Goal: Task Accomplishment & Management: Use online tool/utility

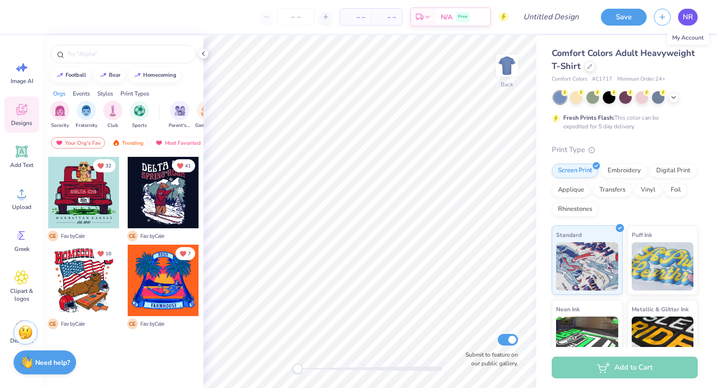
click at [689, 16] on span "NR" at bounding box center [688, 17] width 10 height 11
click at [118, 56] on input "text" at bounding box center [128, 54] width 123 height 10
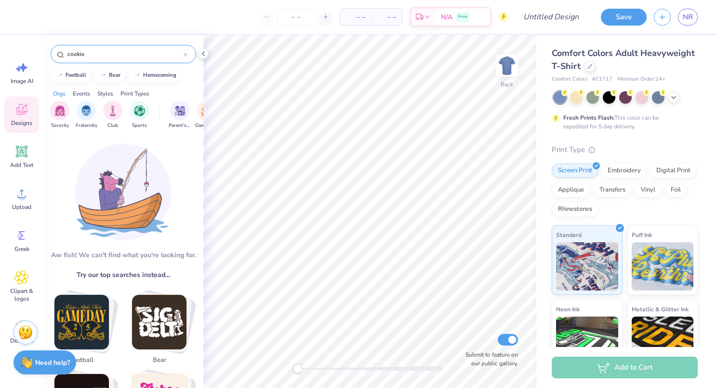
type input "cookies"
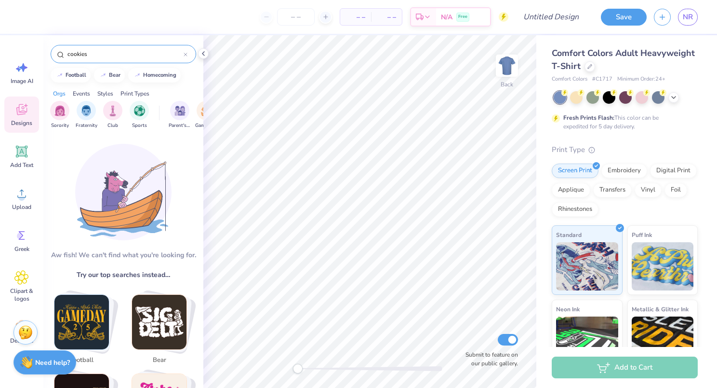
click at [187, 54] on icon at bounding box center [186, 55] width 4 height 4
type input "theta chi"
click at [93, 117] on div "Fraternity" at bounding box center [87, 115] width 22 height 28
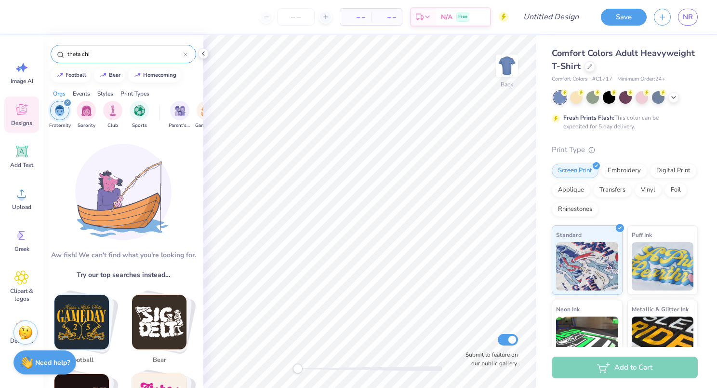
click at [186, 55] on icon at bounding box center [186, 55] width 4 height 4
click at [125, 54] on input "text" at bounding box center [128, 54] width 123 height 10
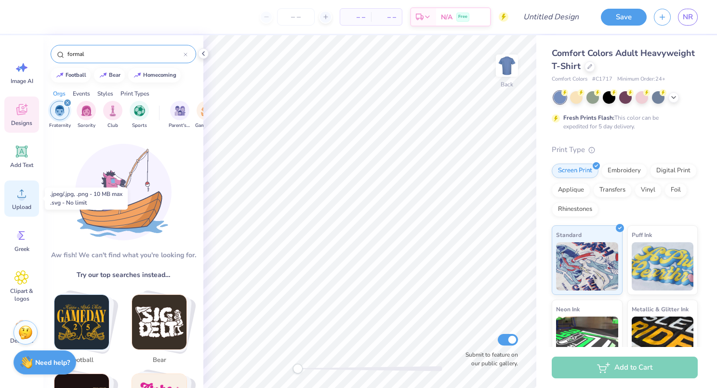
click at [25, 199] on icon at bounding box center [21, 193] width 14 height 14
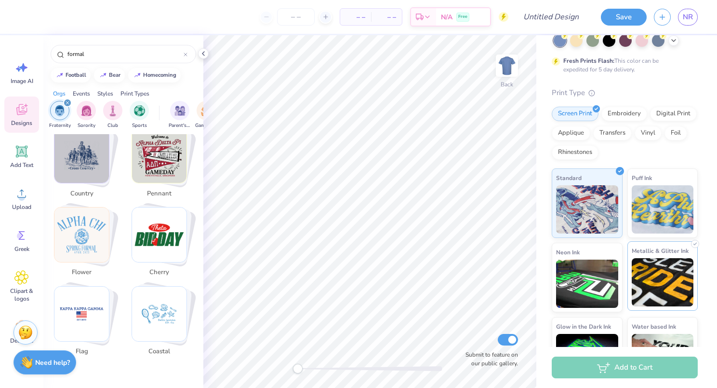
scroll to position [96, 0]
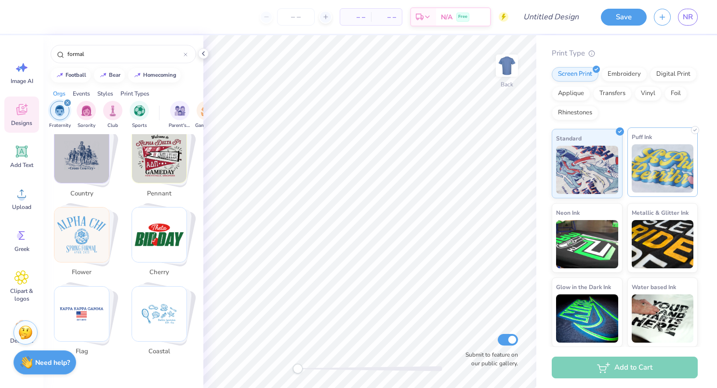
click at [635, 172] on img at bounding box center [663, 168] width 62 height 48
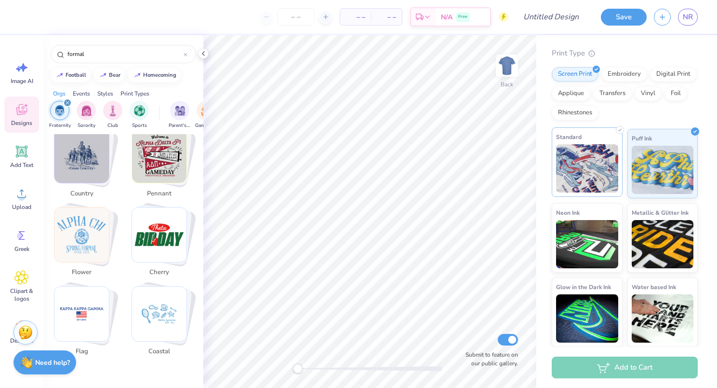
click at [617, 174] on div "Standard" at bounding box center [587, 161] width 71 height 69
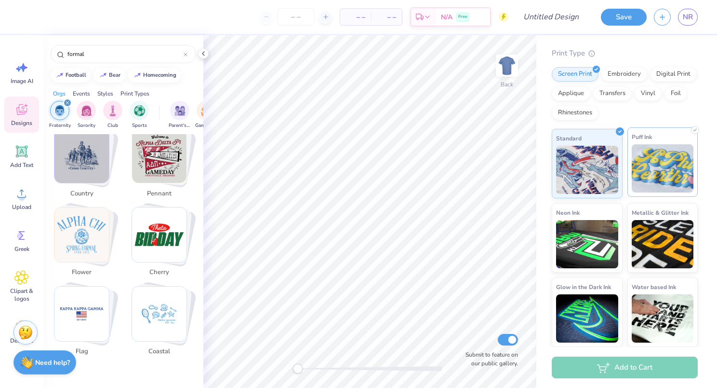
click at [655, 164] on img at bounding box center [663, 168] width 62 height 48
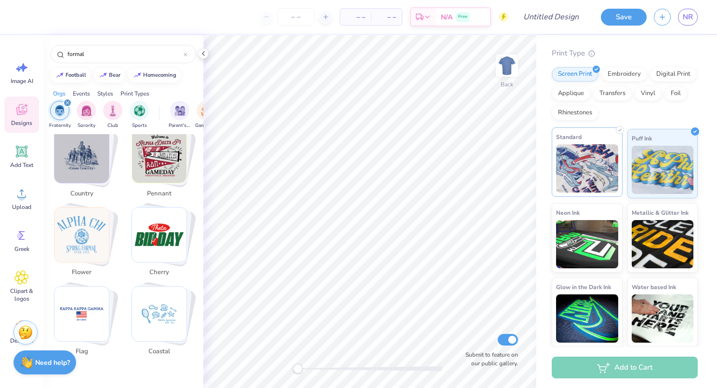
click at [607, 171] on img at bounding box center [587, 168] width 62 height 48
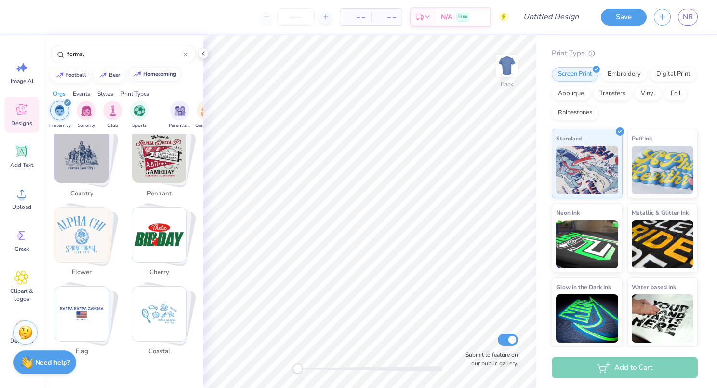
click at [158, 71] on div "homecoming" at bounding box center [159, 73] width 33 height 5
type input "homecoming"
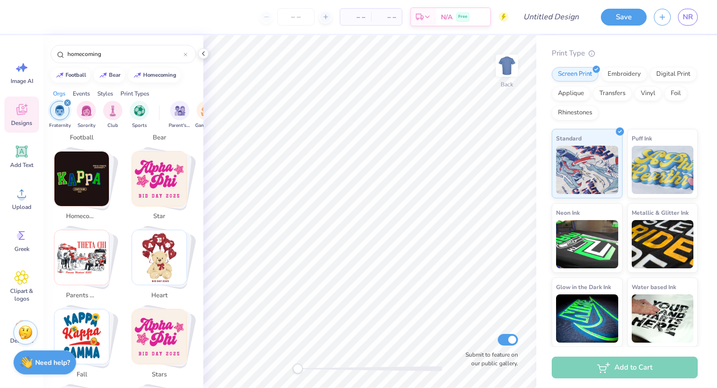
scroll to position [0, 0]
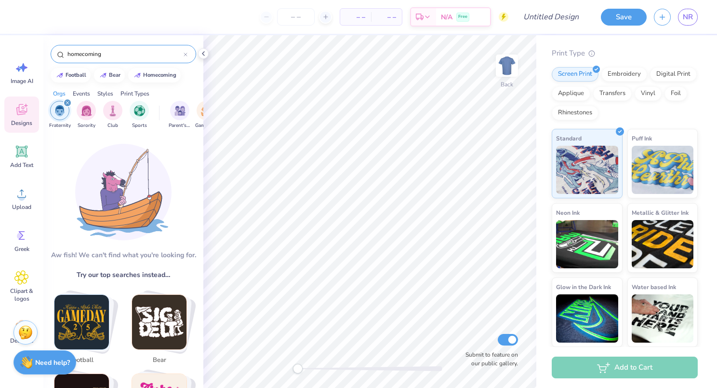
click at [156, 58] on input "homecoming" at bounding box center [125, 54] width 117 height 10
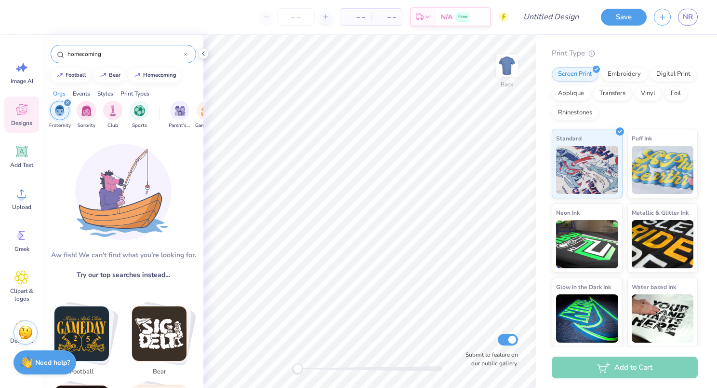
click at [66, 100] on div "filter for Fraternity" at bounding box center [67, 102] width 9 height 9
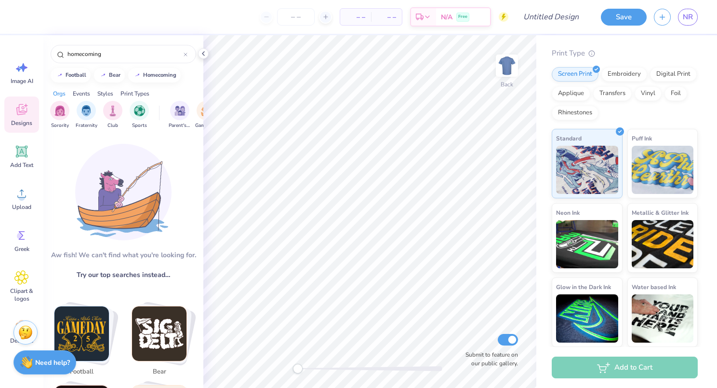
click at [27, 116] on icon at bounding box center [21, 109] width 14 height 14
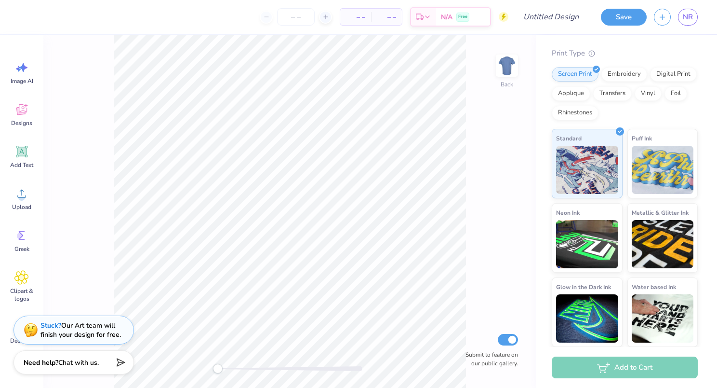
click at [3, 81] on div "Image AI Designs Add Text Upload Greek Clipart & logos Decorate" at bounding box center [21, 211] width 43 height 352
click at [17, 70] on icon at bounding box center [21, 67] width 14 height 14
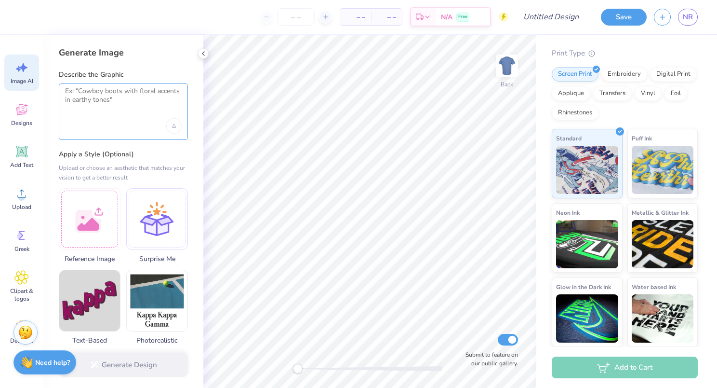
click at [106, 91] on textarea at bounding box center [123, 99] width 117 height 24
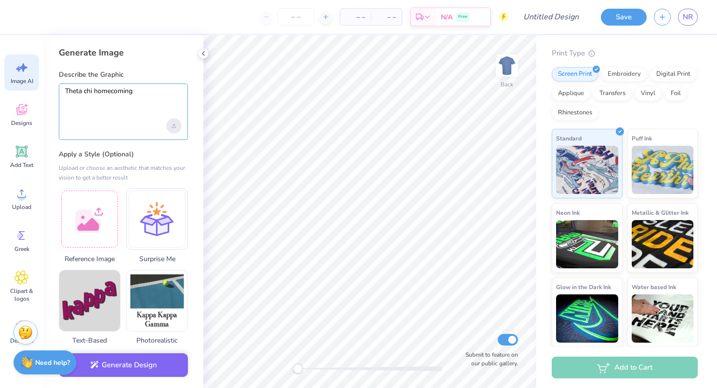
type textarea "Theta chi homecoming"
click at [170, 121] on div "Upload image" at bounding box center [173, 125] width 15 height 15
click at [147, 365] on button "Generate Design" at bounding box center [123, 362] width 129 height 24
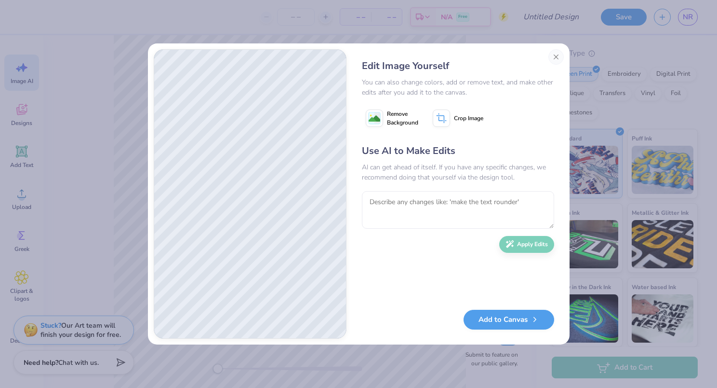
click at [509, 243] on div "Use AI to Make Edits AI can get ahead of itself. If you have any specific chang…" at bounding box center [458, 222] width 192 height 156
click at [530, 242] on div "Use AI to Make Edits AI can get ahead of itself. If you have any specific chang…" at bounding box center [458, 222] width 192 height 156
drag, startPoint x: 530, startPoint y: 242, endPoint x: 460, endPoint y: 245, distance: 70.0
click at [460, 245] on div "Use AI to Make Edits AI can get ahead of itself. If you have any specific chang…" at bounding box center [458, 222] width 192 height 156
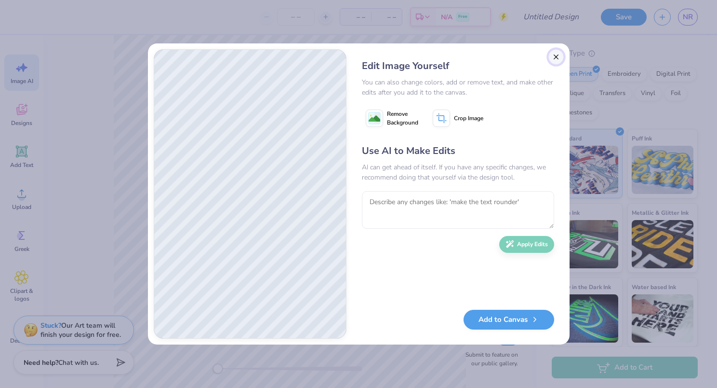
click at [551, 60] on button "Close" at bounding box center [556, 56] width 15 height 15
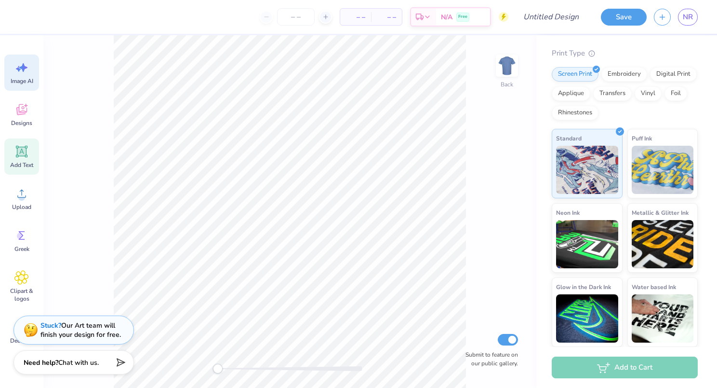
click at [16, 154] on icon at bounding box center [21, 151] width 14 height 14
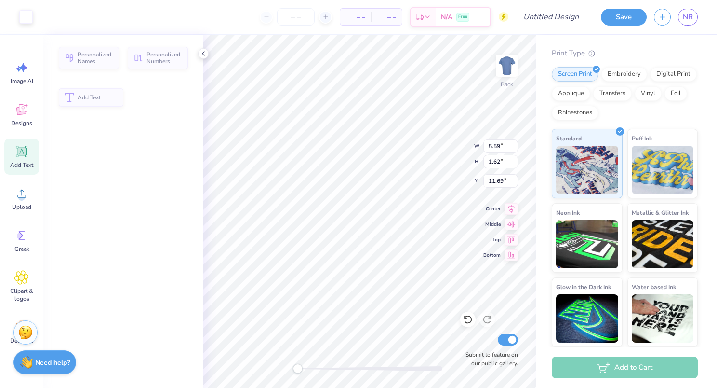
scroll to position [0, 0]
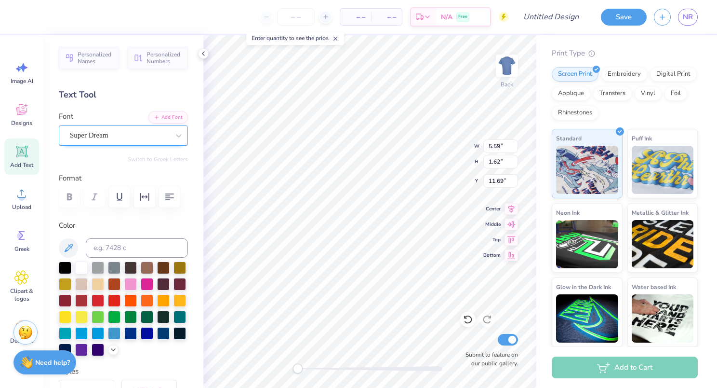
click at [136, 134] on div "Super Dream" at bounding box center [119, 135] width 101 height 15
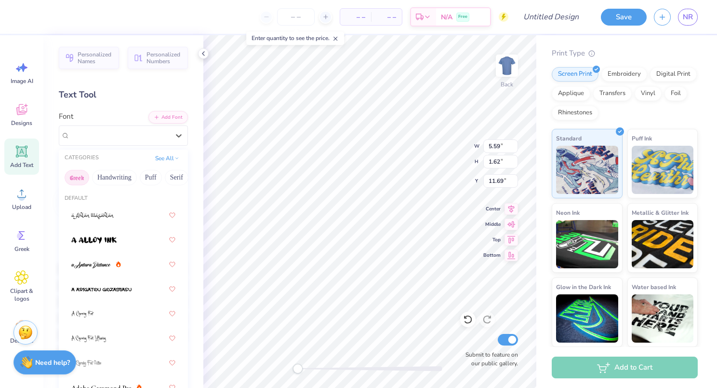
click at [83, 175] on button "Greek" at bounding box center [77, 177] width 25 height 15
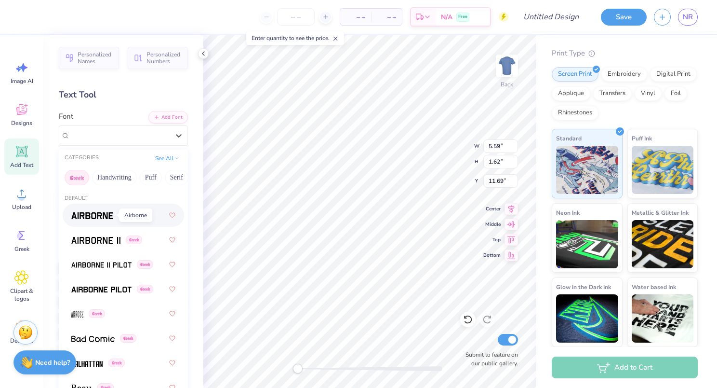
click at [93, 217] on img at bounding box center [92, 215] width 42 height 7
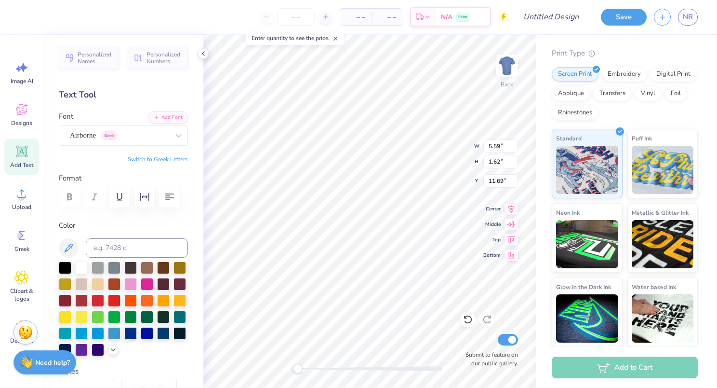
click at [150, 162] on button "Switch to Greek Letters" at bounding box center [158, 159] width 60 height 8
click at [162, 117] on button "Add Font" at bounding box center [168, 116] width 40 height 13
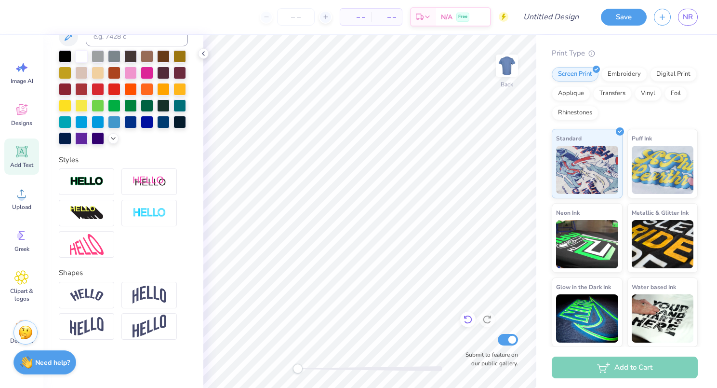
click at [465, 316] on icon at bounding box center [468, 319] width 8 height 9
type textarea "Τ"
type textarea "Ο"
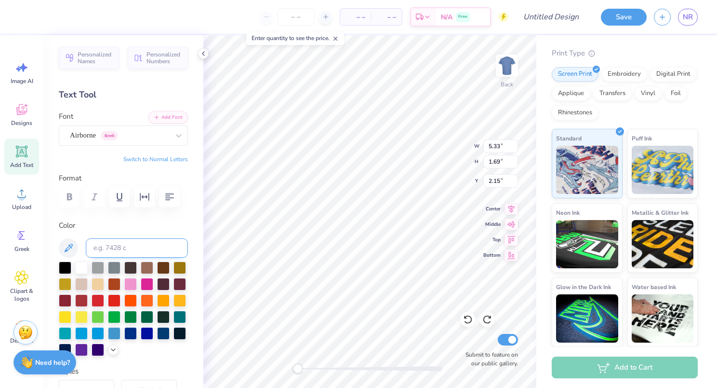
scroll to position [96, 0]
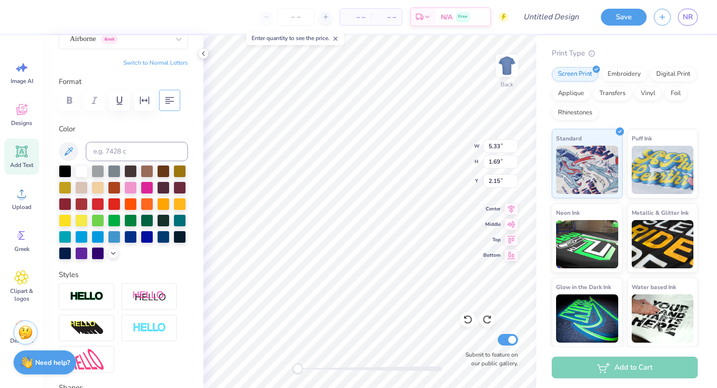
click at [175, 94] on button "button" at bounding box center [169, 100] width 21 height 21
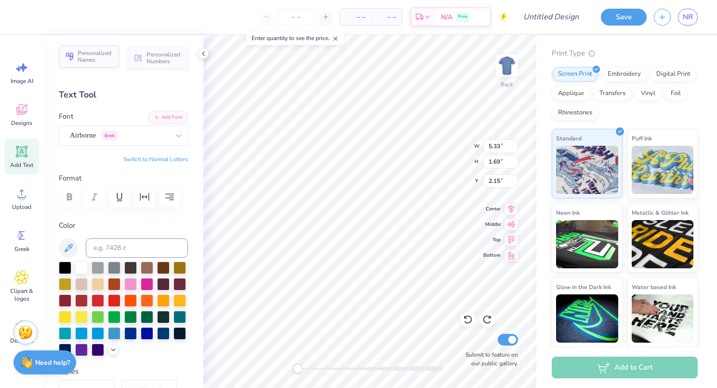
click at [102, 57] on span "Personalized Names" at bounding box center [96, 56] width 36 height 13
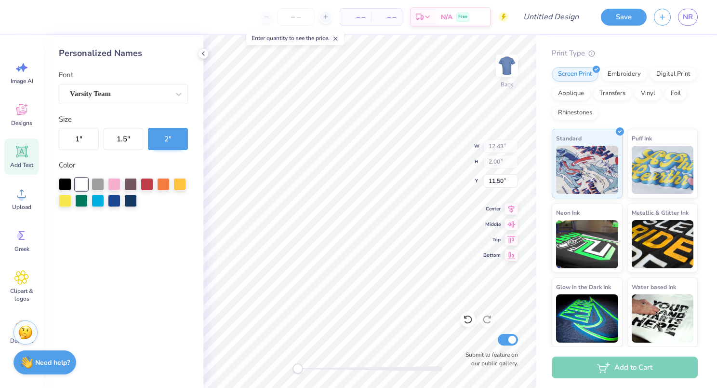
type input "12.43"
type input "2.00"
type input "11.50"
click at [201, 52] on icon at bounding box center [204, 54] width 8 height 8
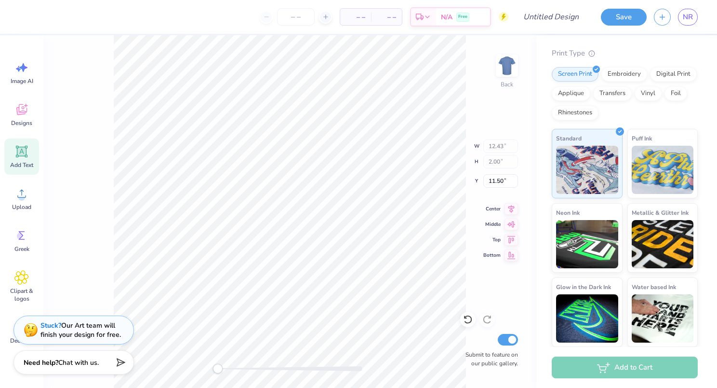
click at [31, 157] on div "Add Text" at bounding box center [21, 156] width 35 height 36
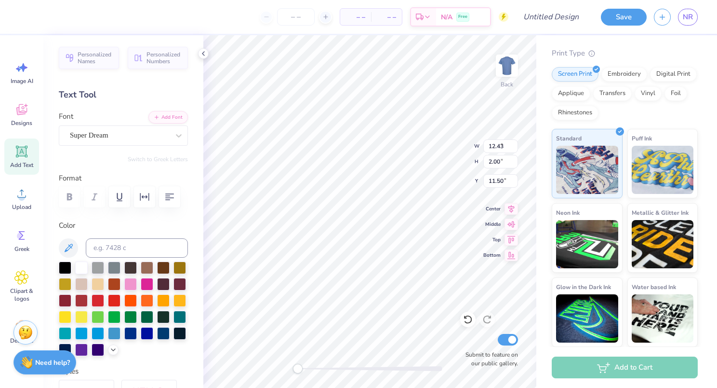
type input "5.59"
type input "1.62"
type input "11.69"
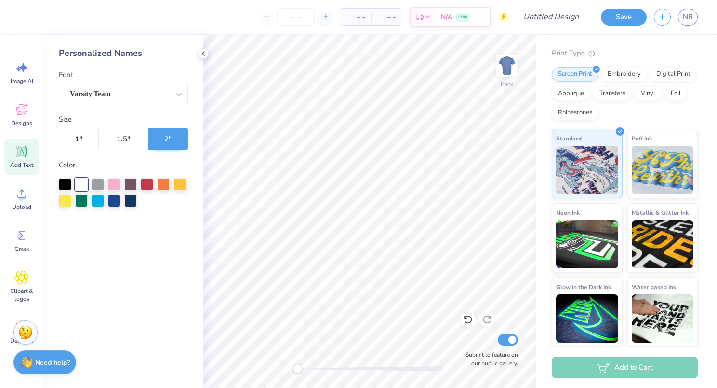
click at [103, 178] on div at bounding box center [98, 184] width 13 height 13
click at [87, 183] on div at bounding box center [81, 183] width 13 height 13
click at [30, 117] on div "Designs" at bounding box center [21, 114] width 35 height 36
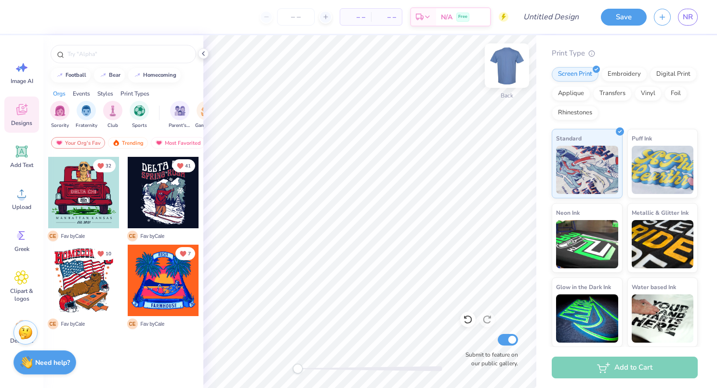
click at [509, 68] on img at bounding box center [507, 65] width 39 height 39
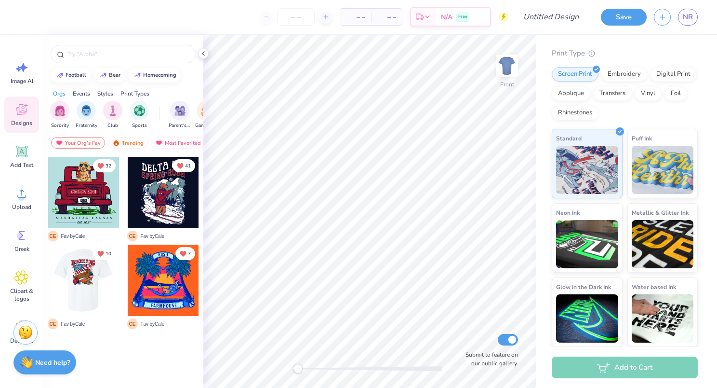
click at [99, 271] on div at bounding box center [83, 279] width 71 height 71
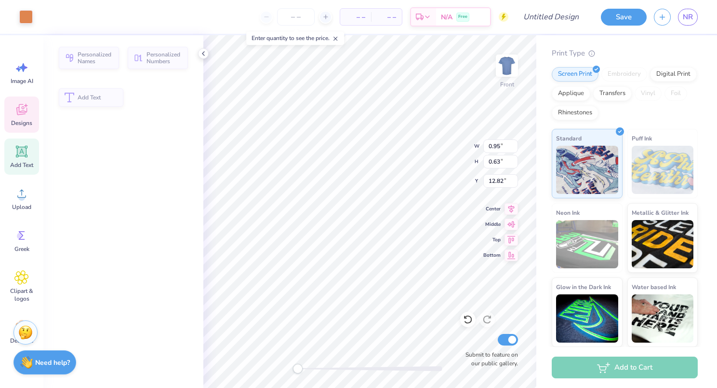
type input "0.95"
type input "0.63"
type input "12.82"
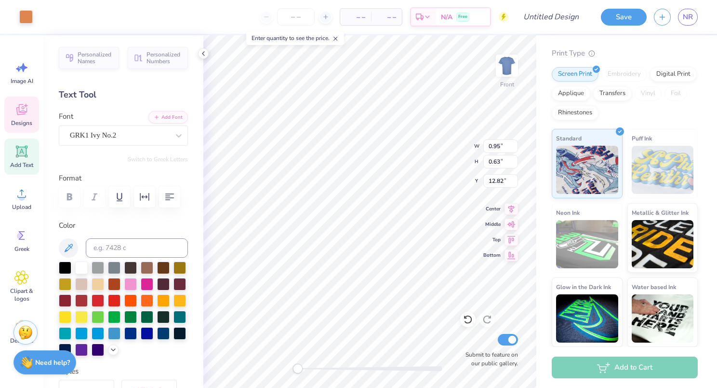
scroll to position [8, 1]
type textarea "S"
click at [154, 140] on div "GRK1 Ivy No.2" at bounding box center [119, 135] width 101 height 15
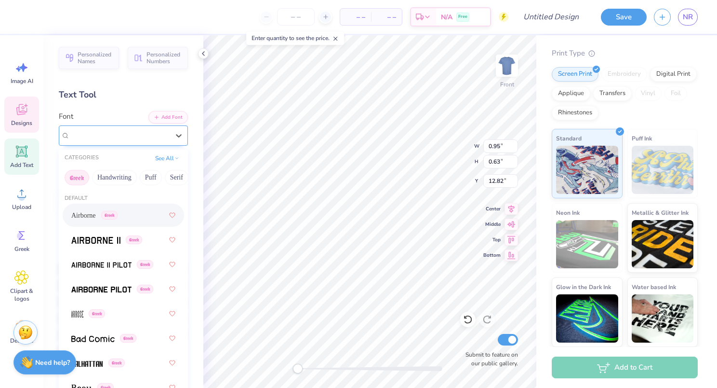
click at [154, 140] on div "GRK1 Ivy No.2" at bounding box center [119, 135] width 99 height 11
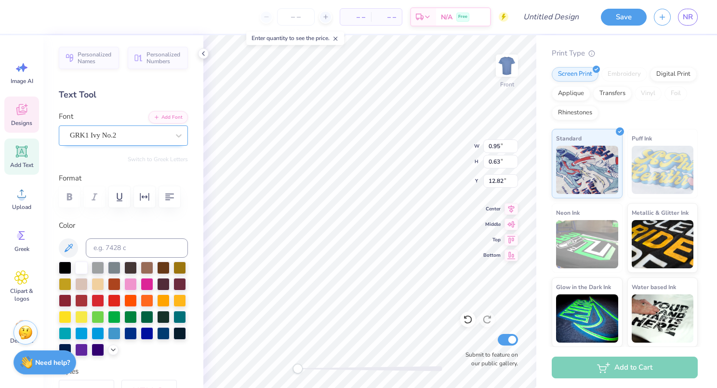
click at [148, 142] on div "GRK1 Ivy No.2" at bounding box center [119, 135] width 101 height 15
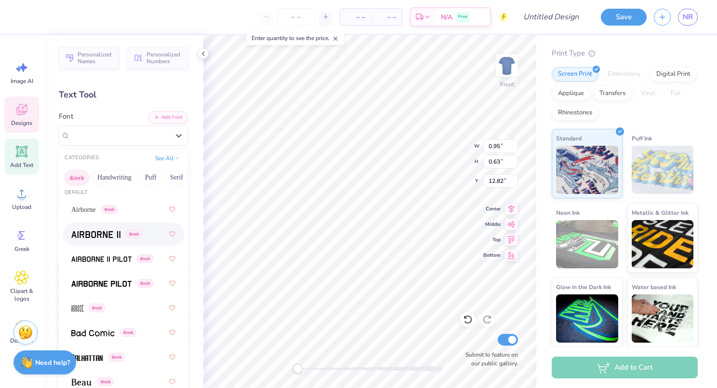
scroll to position [0, 0]
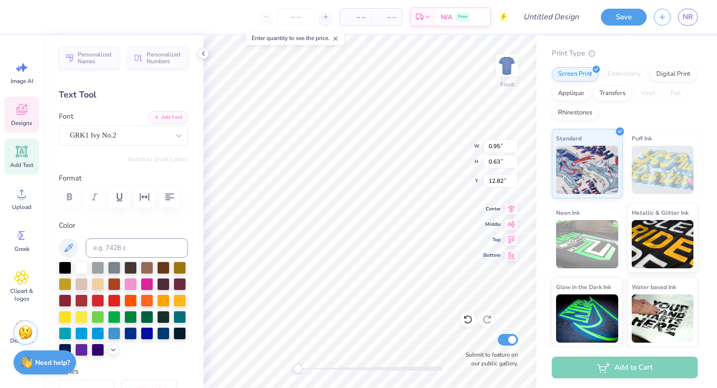
click at [132, 101] on div "Text Tool" at bounding box center [123, 94] width 129 height 13
type textarea "O"
type textarea "X"
type textarea "O"
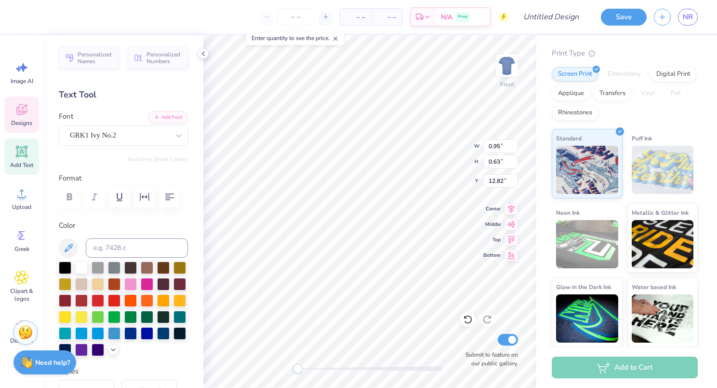
type textarea "ox"
type input "2.07"
type input "0.97"
type input "12.21"
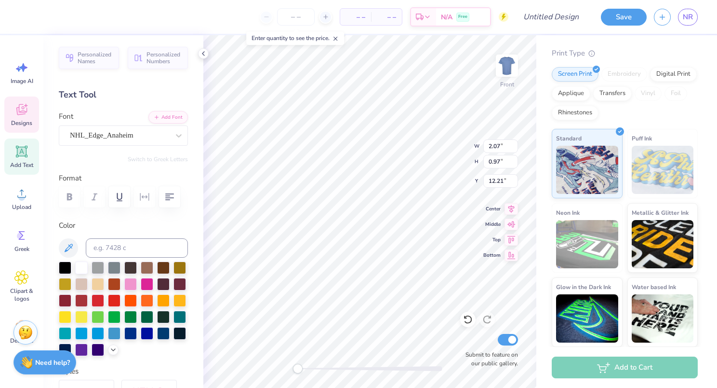
type textarea "S"
type textarea "Theta chi"
type input "2.16"
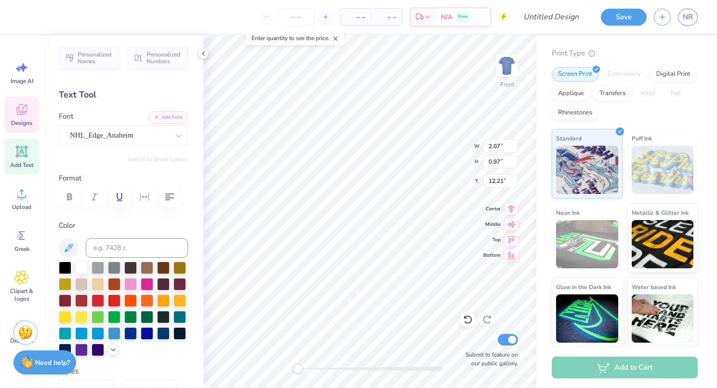
type input "1.01"
type input "12.53"
type textarea "S"
type textarea "theta chi"
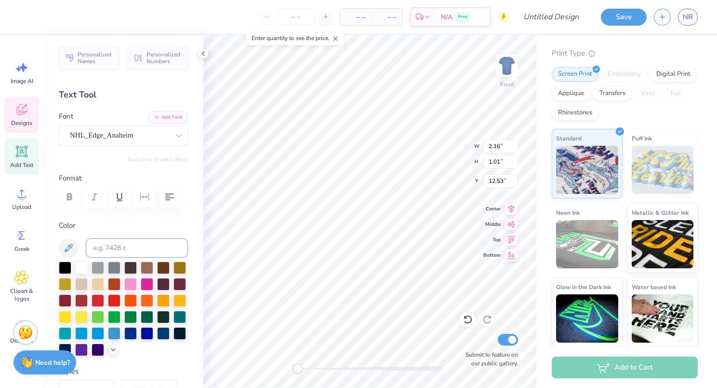
scroll to position [8, 2]
type input "2.35"
type input "1.10"
type input "12.78"
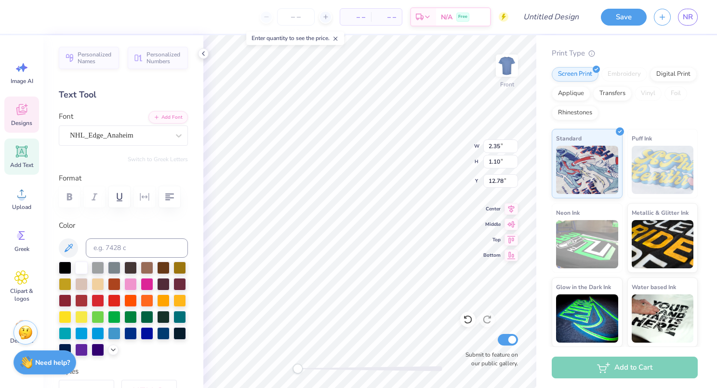
type textarea "S"
type textarea "theta [PERSON_NAME]"
type input "1.74"
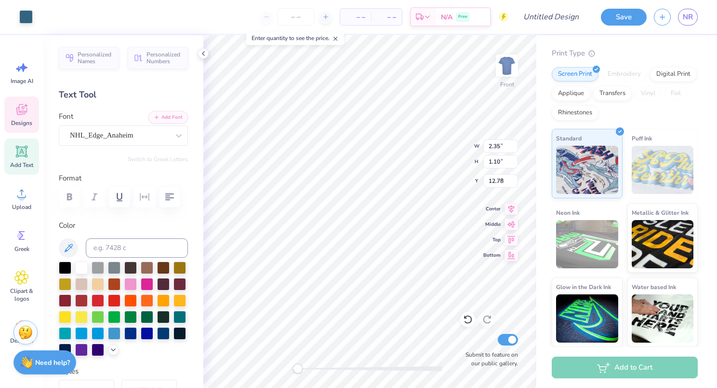
type input "1.95"
type input "9.13"
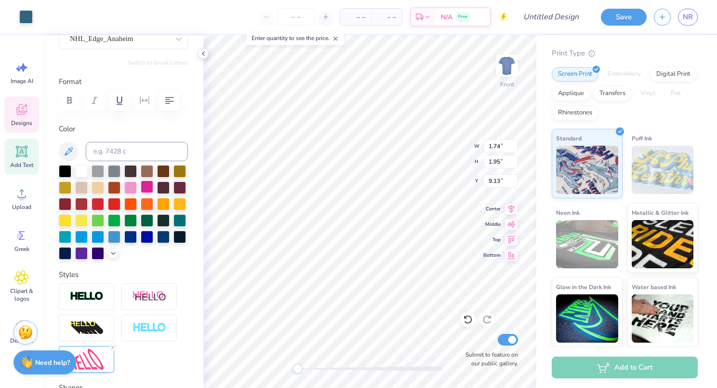
scroll to position [145, 0]
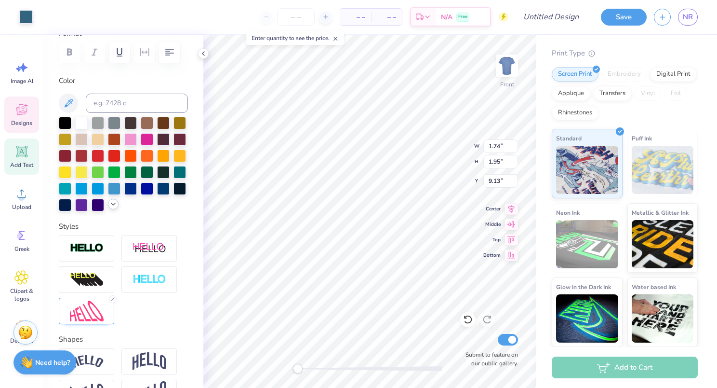
click at [109, 208] on icon at bounding box center [113, 204] width 8 height 8
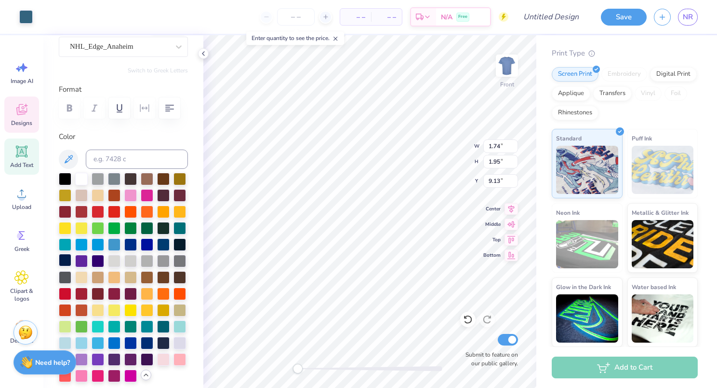
scroll to position [68, 0]
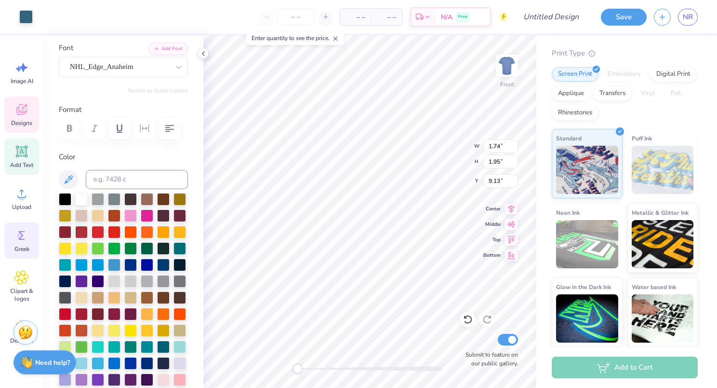
click at [28, 248] on span "Greek" at bounding box center [21, 249] width 15 height 8
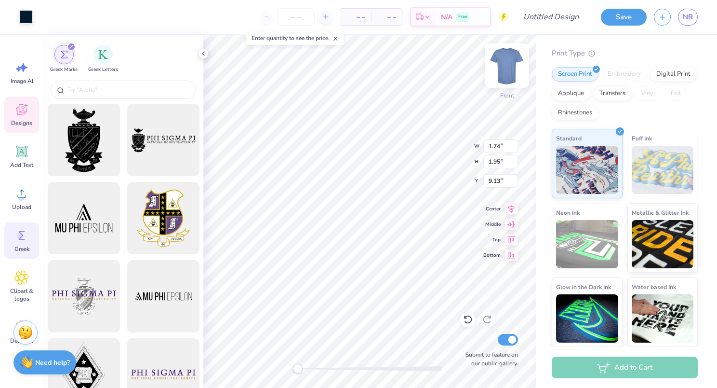
type input "2.20"
type input "2.17"
type input "9.09"
click at [27, 118] on div "Designs" at bounding box center [21, 114] width 35 height 36
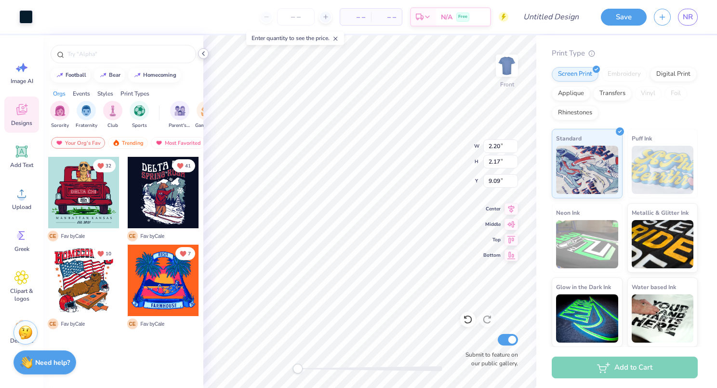
click at [205, 52] on icon at bounding box center [204, 54] width 8 height 8
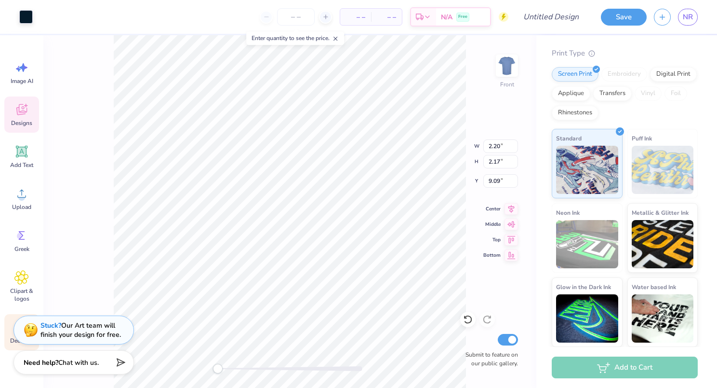
click at [6, 338] on div "Decorate" at bounding box center [21, 332] width 35 height 36
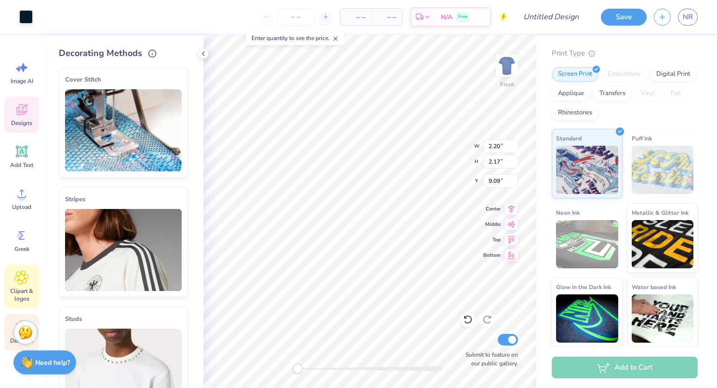
click at [27, 285] on div "Clipart & logos" at bounding box center [21, 286] width 35 height 44
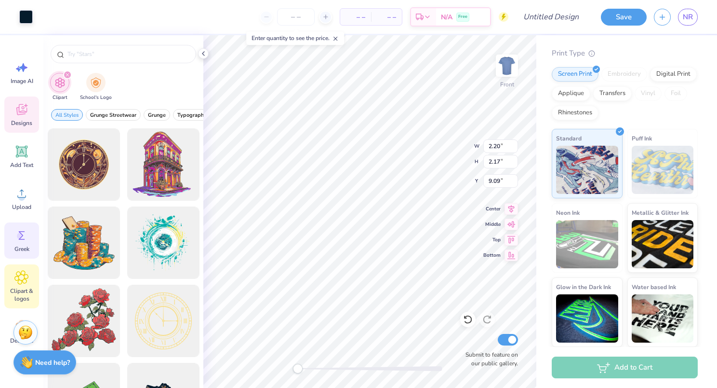
click at [31, 236] on div "Greek" at bounding box center [21, 240] width 35 height 36
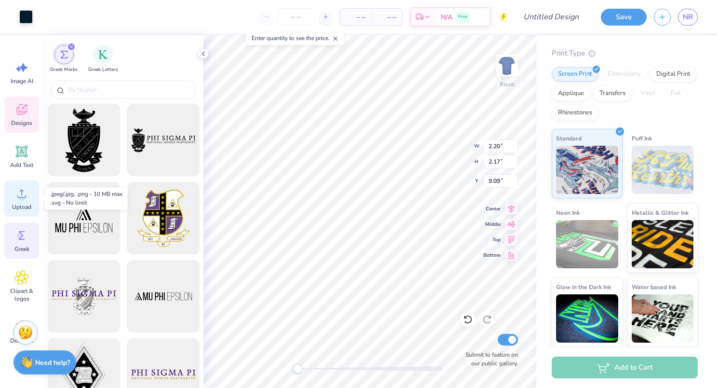
click at [26, 202] on div "Upload" at bounding box center [21, 198] width 35 height 36
type input "6.15"
type input "3.46"
type input "11.32"
click at [99, 56] on img "filter for Greek Letters" at bounding box center [103, 54] width 10 height 10
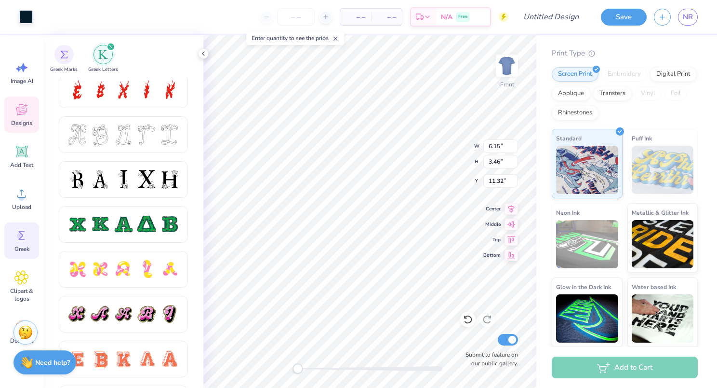
scroll to position [386, 0]
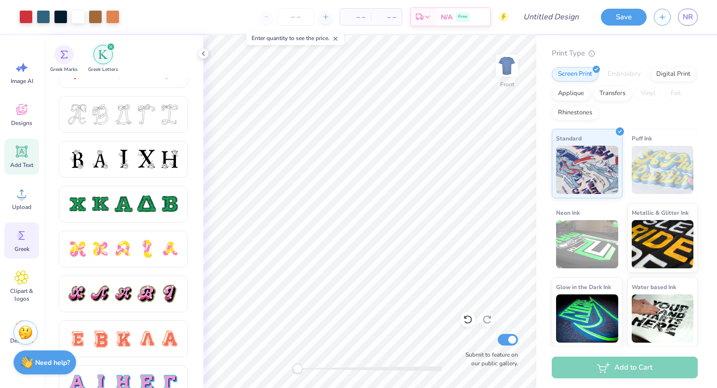
click at [14, 168] on span "Add Text" at bounding box center [21, 165] width 23 height 8
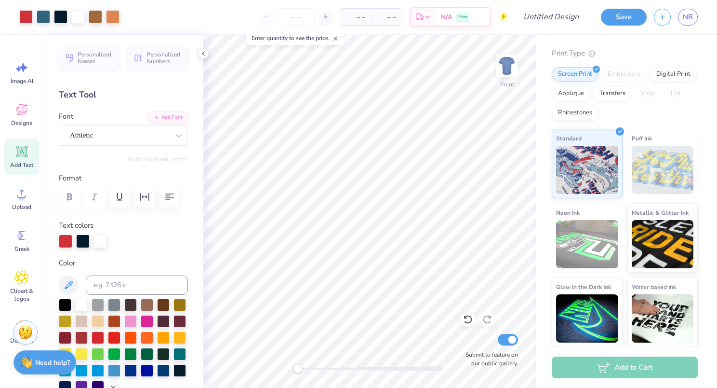
click at [24, 158] on icon at bounding box center [21, 151] width 14 height 14
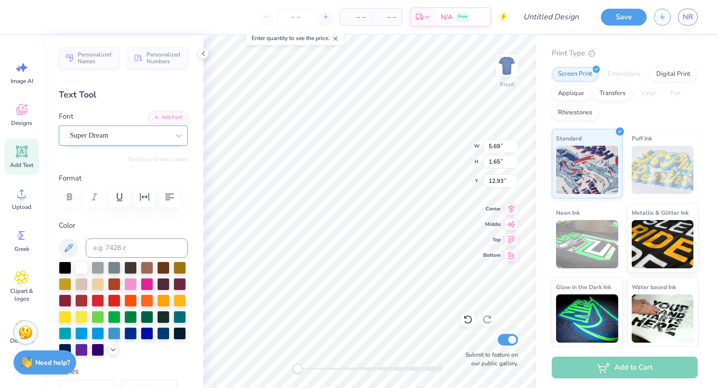
click at [124, 135] on div "Super Dream" at bounding box center [119, 135] width 101 height 15
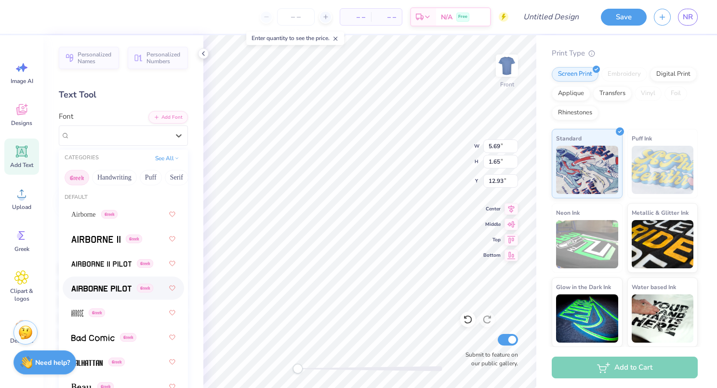
scroll to position [0, 0]
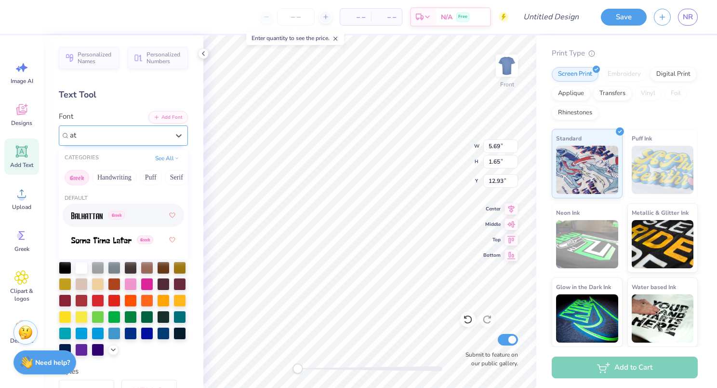
type input "a"
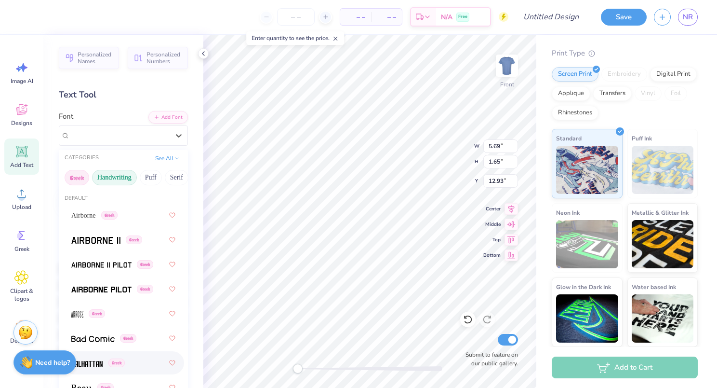
click at [113, 175] on button "Handwriting" at bounding box center [114, 177] width 45 height 15
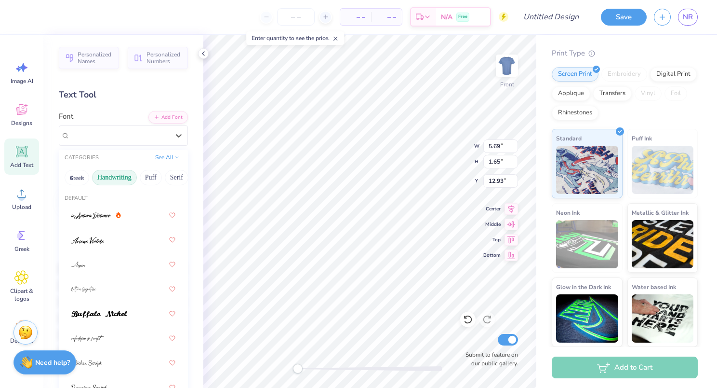
click at [162, 157] on button "See All" at bounding box center [167, 157] width 30 height 10
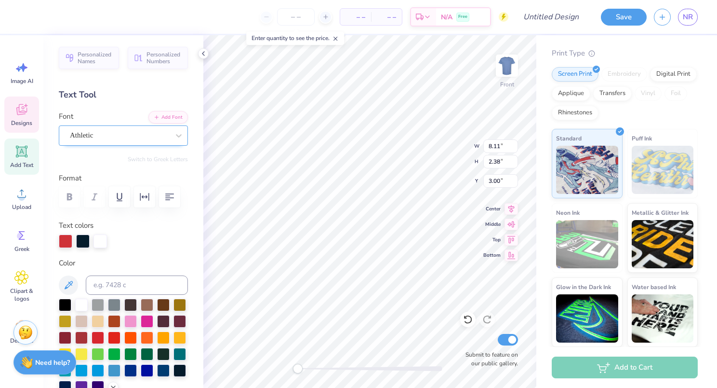
click at [106, 131] on div "Athletic" at bounding box center [119, 135] width 101 height 15
type input "ath"
click at [110, 108] on div "Personalized Names Personalized Numbers Text Tool Add Font Font Athletic Switch…" at bounding box center [123, 211] width 160 height 352
click at [174, 133] on icon at bounding box center [179, 136] width 10 height 10
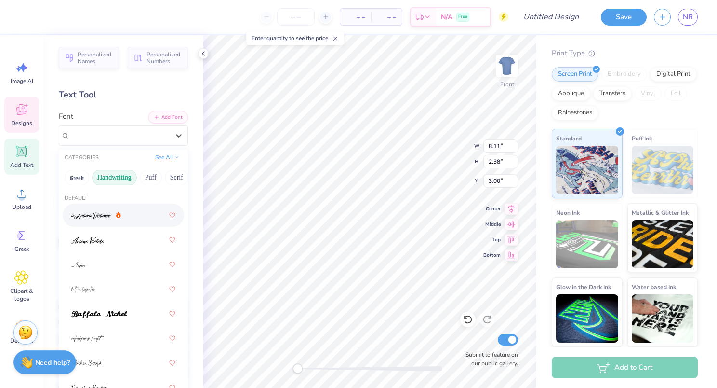
click at [158, 156] on button "See All" at bounding box center [167, 157] width 30 height 10
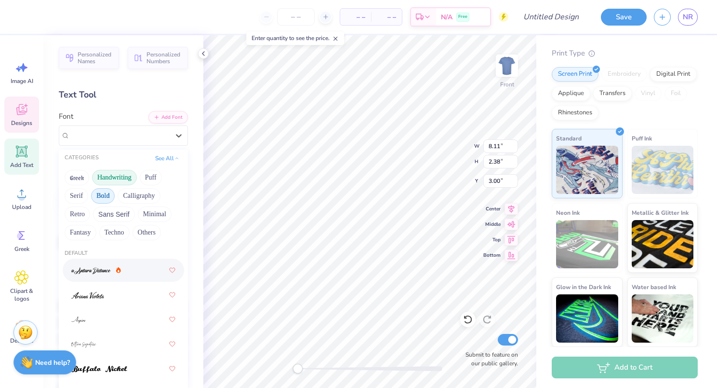
click at [105, 194] on button "Bold" at bounding box center [103, 195] width 24 height 15
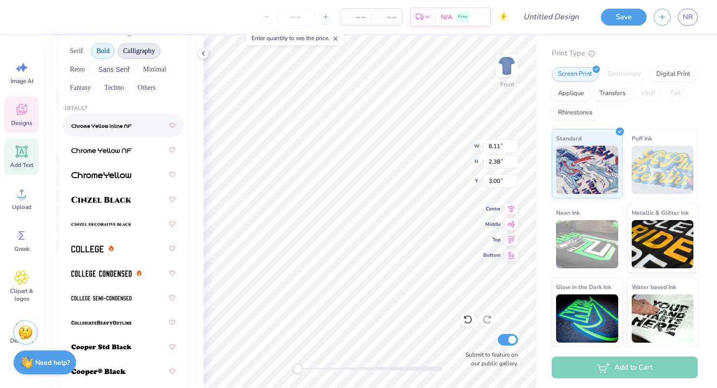
click at [139, 55] on button "Calligraphy" at bounding box center [139, 50] width 42 height 15
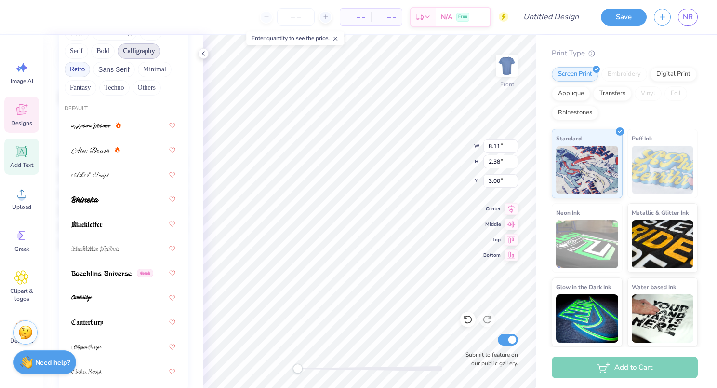
click at [76, 73] on button "Retro" at bounding box center [78, 69] width 26 height 15
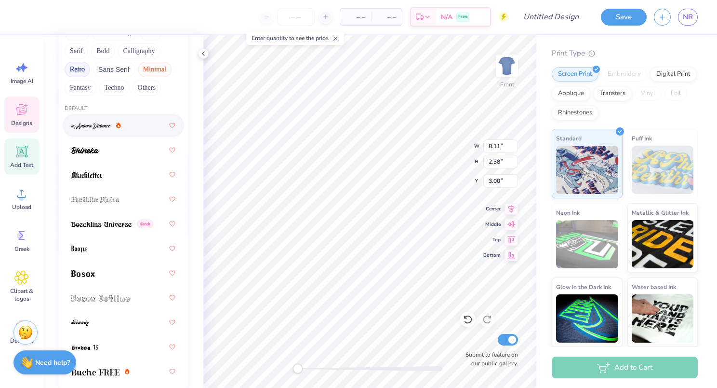
click at [144, 72] on button "Minimal" at bounding box center [155, 69] width 34 height 15
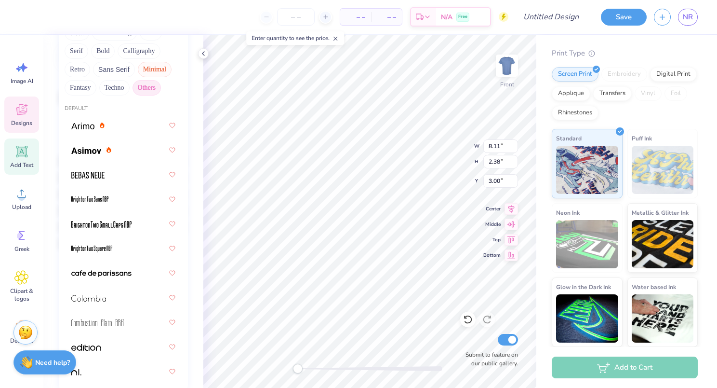
click at [146, 85] on button "Others" at bounding box center [147, 87] width 28 height 15
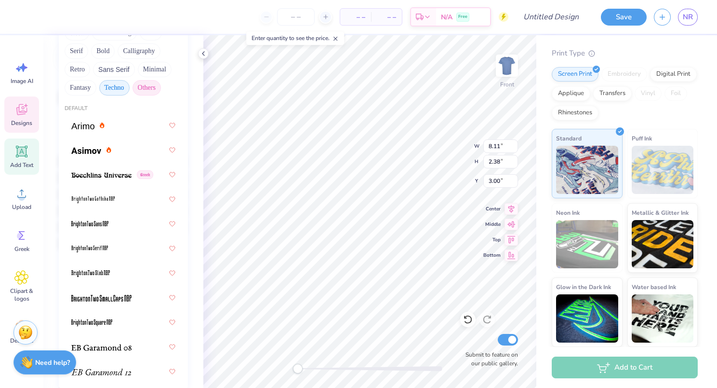
click at [110, 84] on button "Techno" at bounding box center [114, 87] width 30 height 15
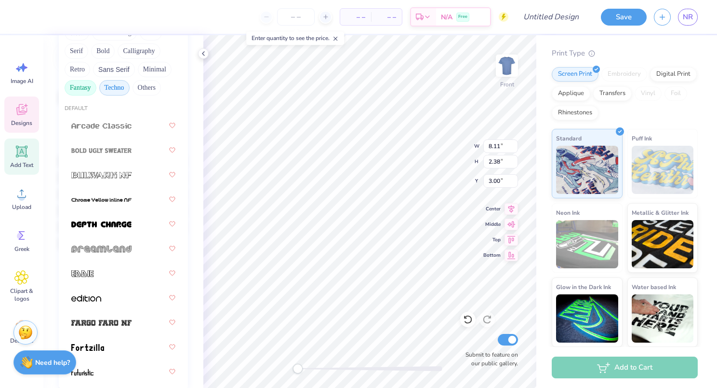
click at [83, 90] on button "Fantasy" at bounding box center [81, 87] width 32 height 15
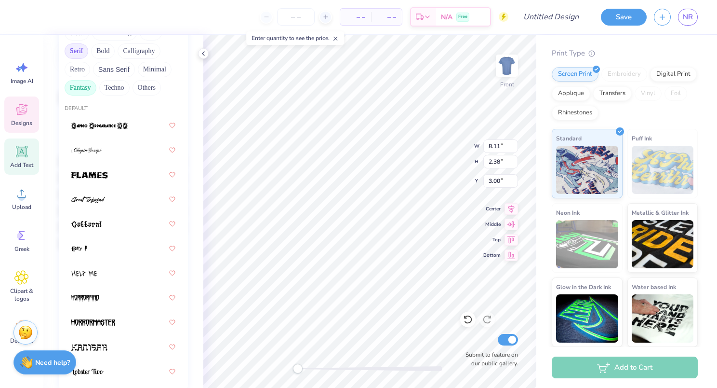
click at [84, 53] on button "Serif" at bounding box center [77, 50] width 24 height 15
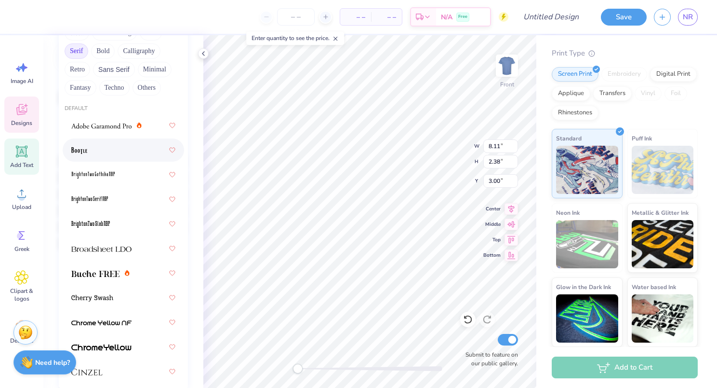
scroll to position [48, 0]
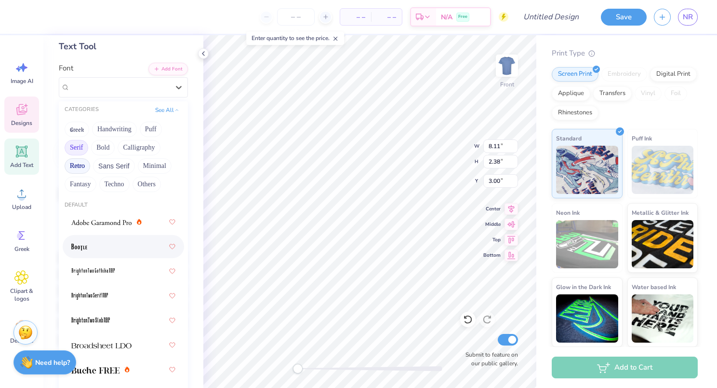
click at [78, 160] on button "Retro" at bounding box center [78, 165] width 26 height 15
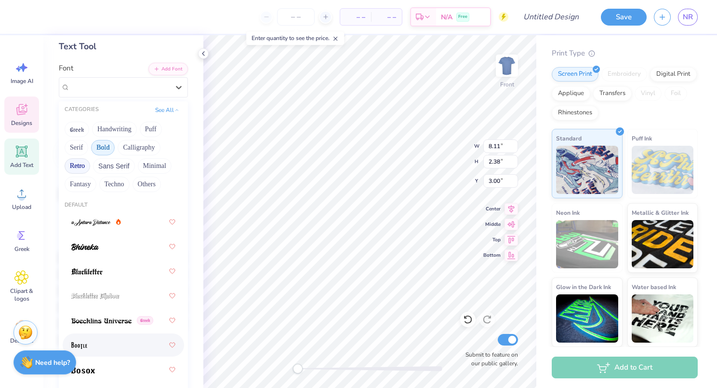
click at [105, 149] on button "Bold" at bounding box center [103, 147] width 24 height 15
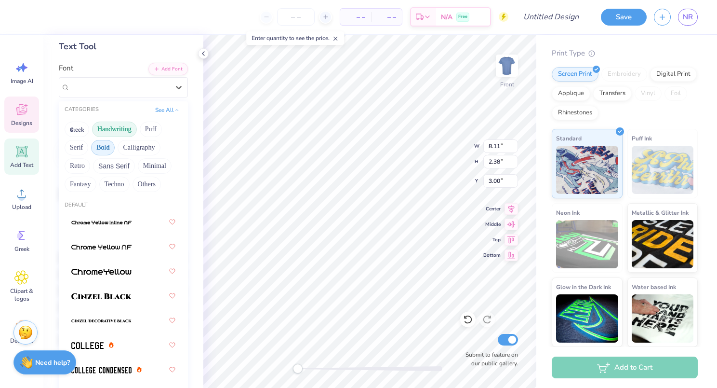
click at [116, 135] on button "Handwriting" at bounding box center [114, 128] width 45 height 15
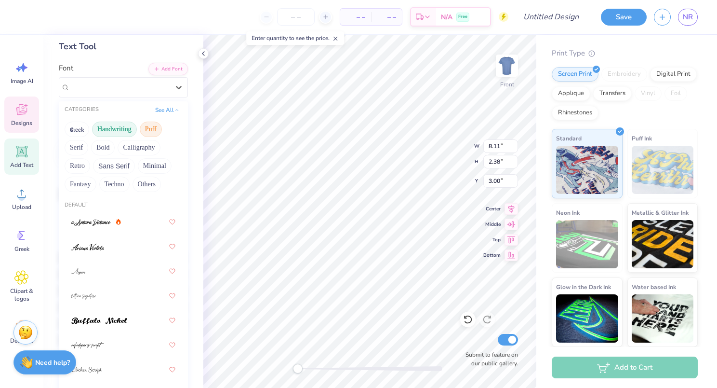
click at [154, 127] on button "Puff" at bounding box center [151, 128] width 22 height 15
click at [97, 133] on button "Handwriting" at bounding box center [114, 128] width 45 height 15
click at [86, 131] on button "Greek" at bounding box center [77, 128] width 25 height 15
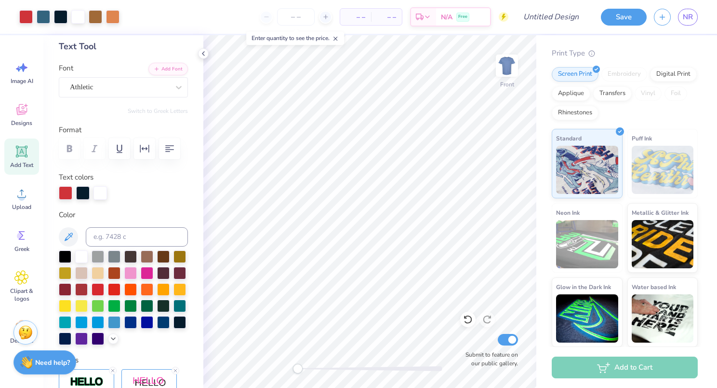
click at [27, 158] on icon at bounding box center [21, 151] width 14 height 14
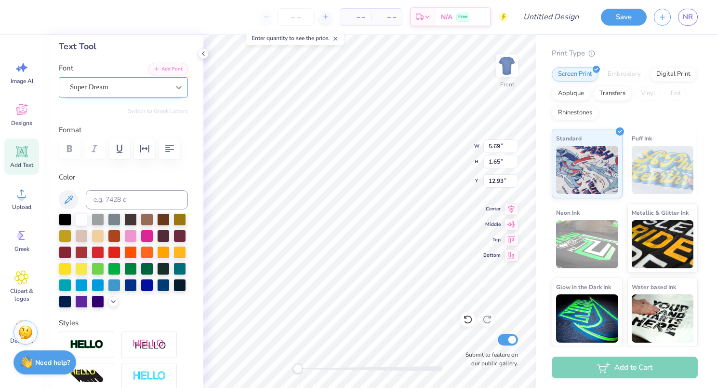
click at [174, 85] on icon at bounding box center [179, 87] width 10 height 10
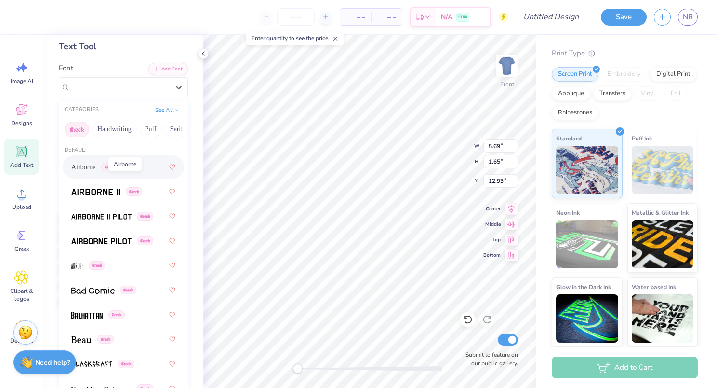
click at [96, 165] on span "Airborne" at bounding box center [83, 167] width 25 height 10
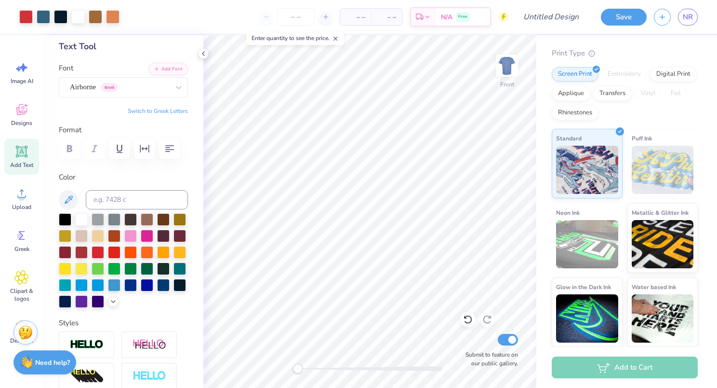
click at [25, 156] on icon at bounding box center [22, 152] width 12 height 12
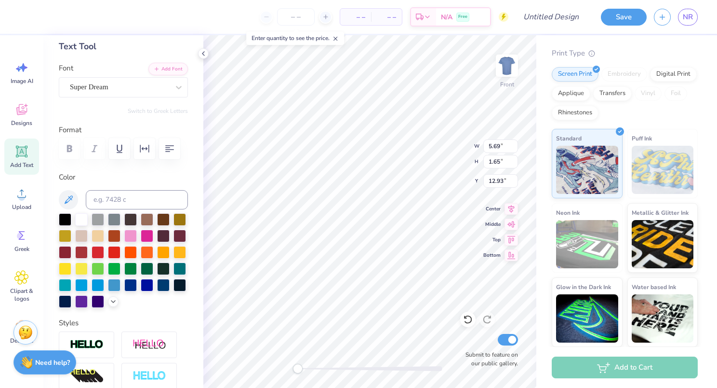
click at [117, 87] on div "Super Dream" at bounding box center [119, 87] width 101 height 15
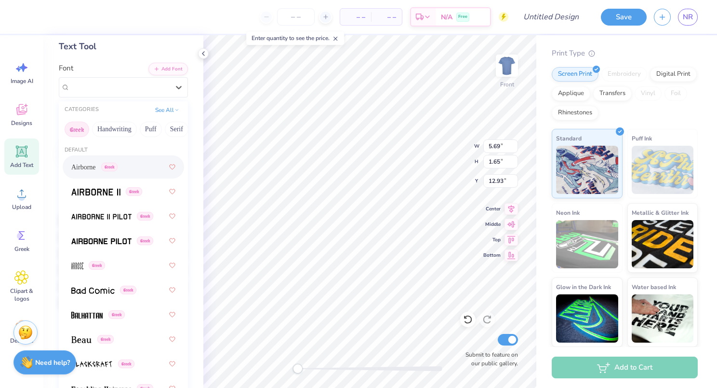
click at [107, 170] on div "Airborne Greek" at bounding box center [94, 167] width 46 height 10
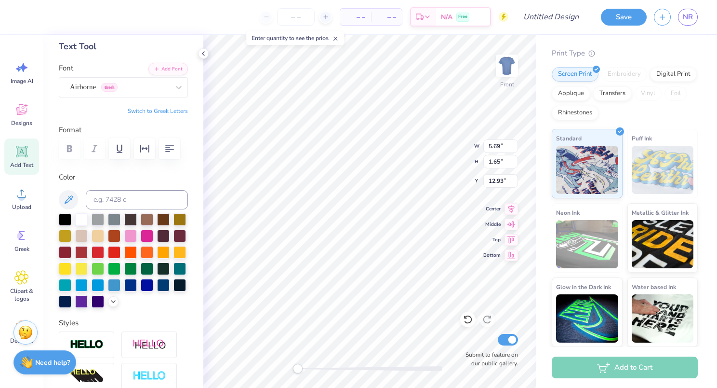
scroll to position [8, 1]
type textarea "T"
click at [121, 252] on div at bounding box center [114, 251] width 13 height 13
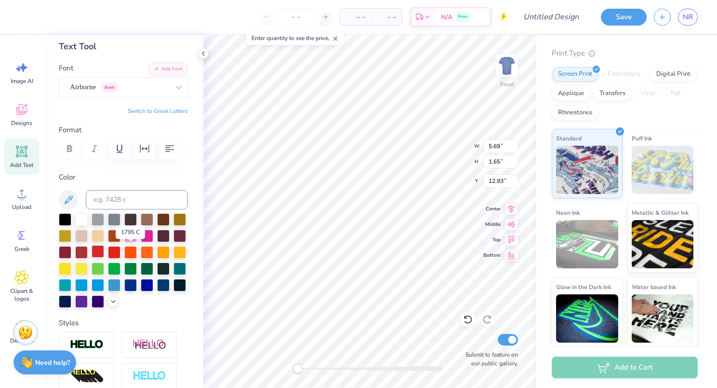
type textarea "2025"
click at [104, 250] on div at bounding box center [98, 251] width 13 height 13
type input "3.61"
type input "3.10"
type input "11.64"
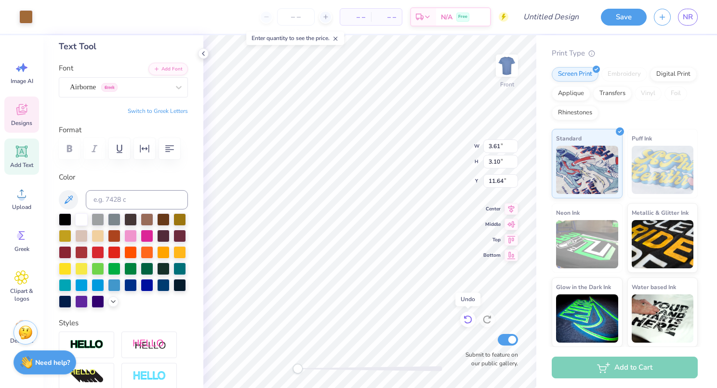
click at [469, 318] on icon at bounding box center [468, 319] width 10 height 10
type input "5.71"
type input "1.72"
type input "12.89"
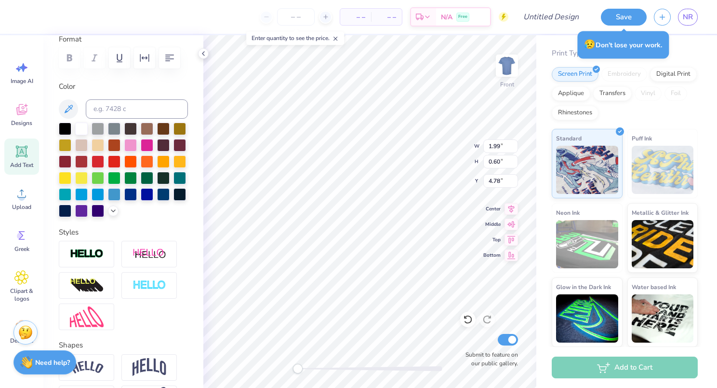
scroll to position [193, 0]
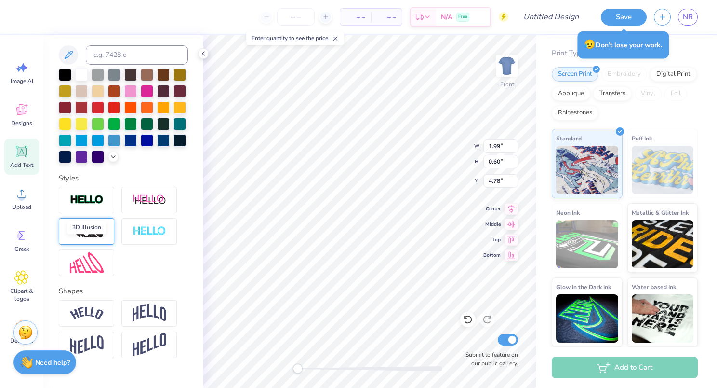
click at [97, 239] on img at bounding box center [87, 231] width 34 height 15
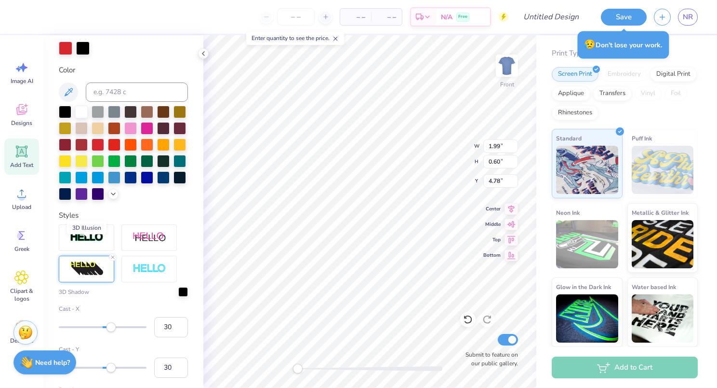
scroll to position [230, 0]
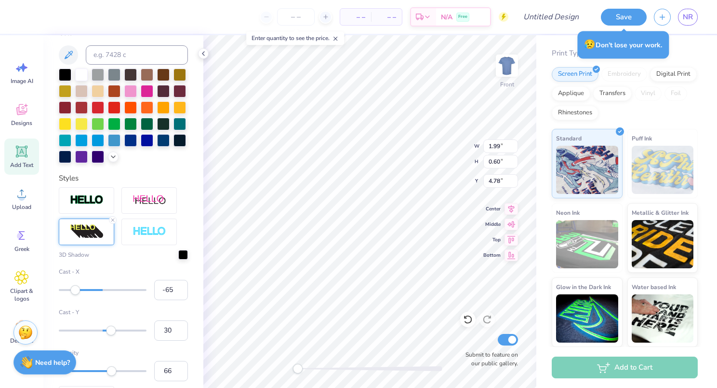
type input "-66"
drag, startPoint x: 113, startPoint y: 307, endPoint x: 72, endPoint y: 312, distance: 40.9
click at [72, 300] on div "Cast - X -66" at bounding box center [123, 283] width 129 height 33
type input "7"
drag, startPoint x: 74, startPoint y: 305, endPoint x: 102, endPoint y: 309, distance: 27.7
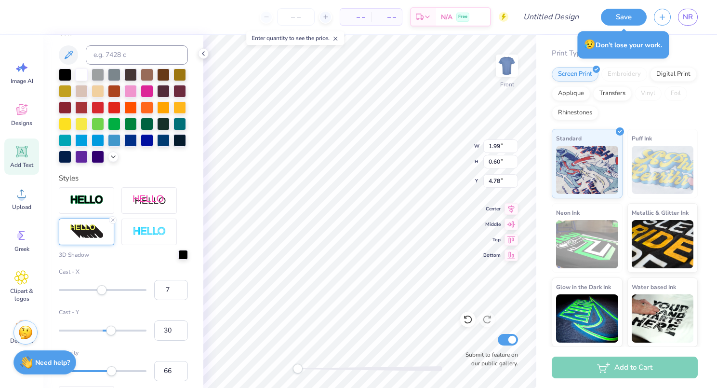
click at [102, 295] on div "Accessibility label" at bounding box center [102, 290] width 10 height 10
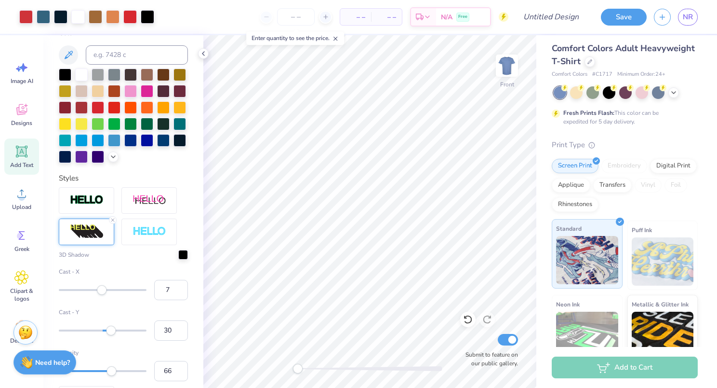
scroll to position [0, 0]
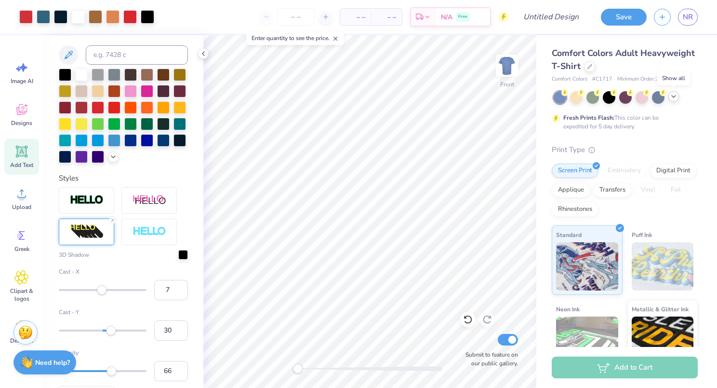
click at [673, 94] on icon at bounding box center [674, 97] width 8 height 8
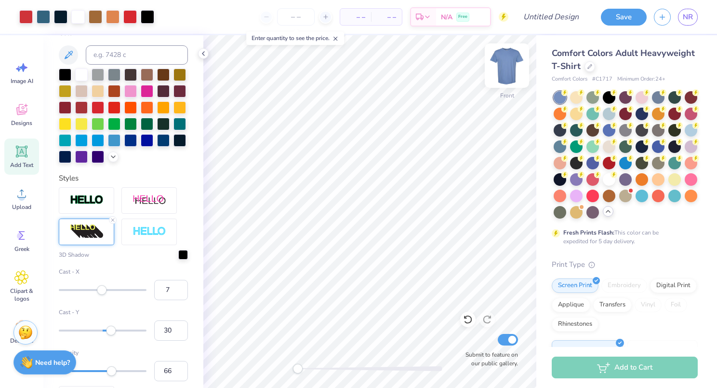
click at [510, 63] on img at bounding box center [507, 65] width 39 height 39
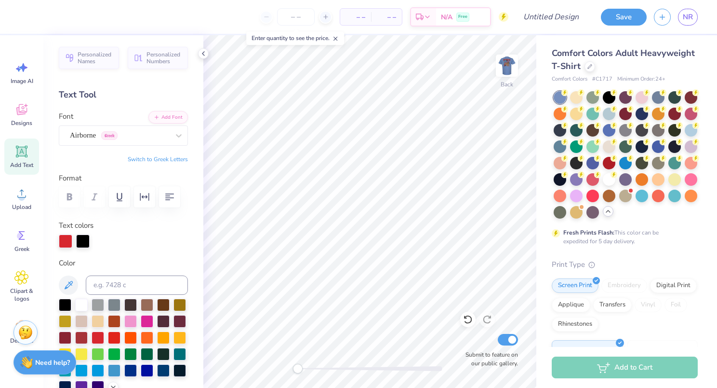
click at [133, 155] on button "Switch to Greek Letters" at bounding box center [158, 159] width 60 height 8
click at [133, 135] on div "Airborne Greek" at bounding box center [119, 135] width 101 height 15
click at [108, 132] on div "Airborne Greek" at bounding box center [119, 135] width 99 height 11
click at [128, 157] on button "Switch to Greek Letters" at bounding box center [158, 159] width 60 height 8
click at [130, 158] on button "Switch to Greek Letters" at bounding box center [158, 159] width 60 height 8
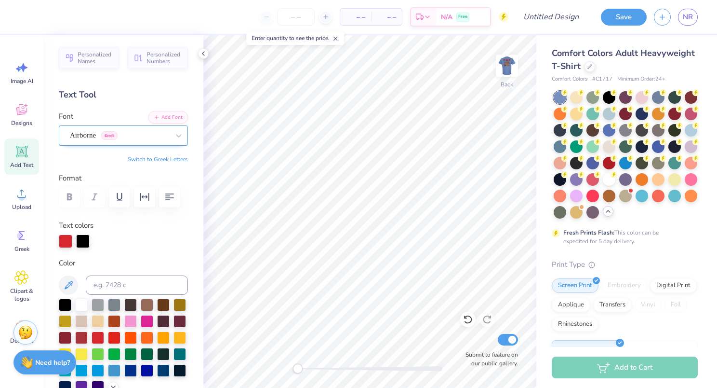
click at [127, 137] on div "Airborne Greek" at bounding box center [119, 135] width 101 height 15
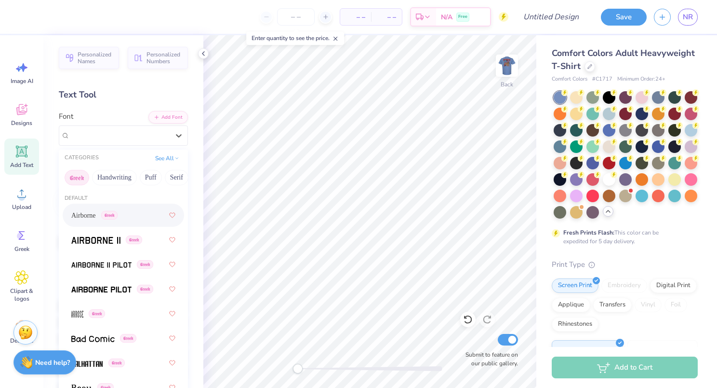
click at [24, 162] on span "Add Text" at bounding box center [21, 165] width 23 height 8
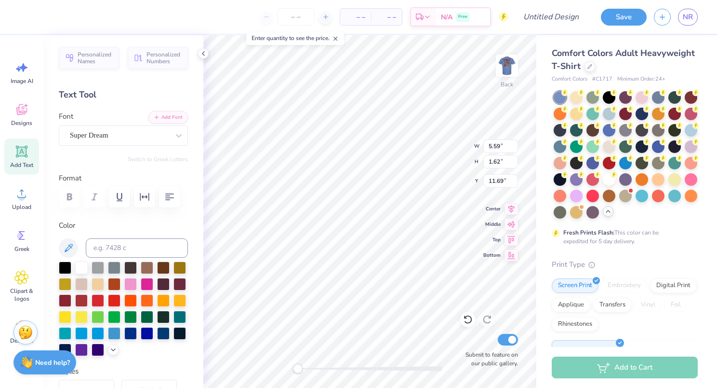
scroll to position [8, 1]
type textarea "T"
type textarea "ox"
click at [151, 131] on div "Super Dream" at bounding box center [119, 135] width 101 height 15
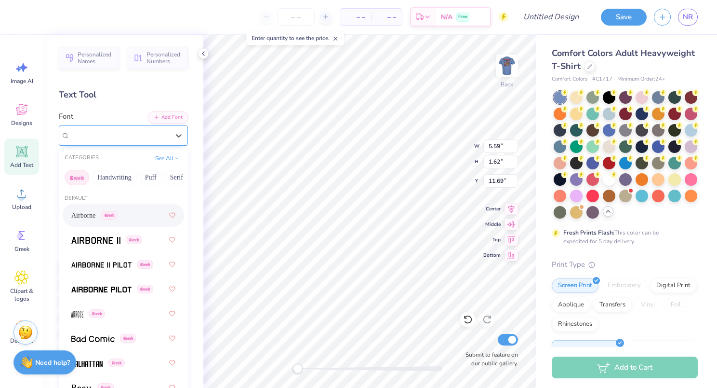
click at [151, 140] on div "Super Dream" at bounding box center [119, 135] width 99 height 11
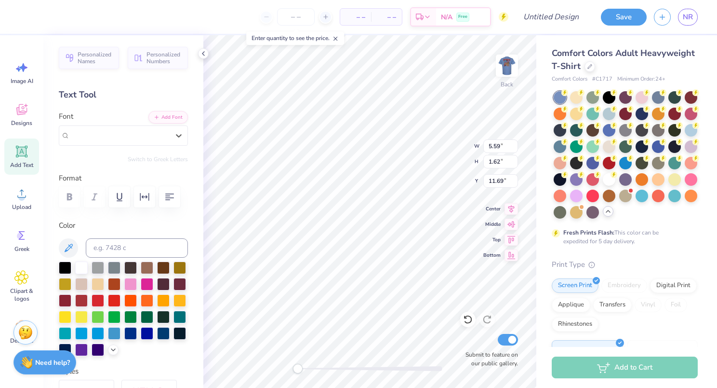
click at [158, 148] on div "Personalized Names Personalized Numbers Text Tool Add Font Font Select is focus…" at bounding box center [123, 211] width 160 height 352
click at [146, 139] on div "Super Dream" at bounding box center [119, 135] width 101 height 15
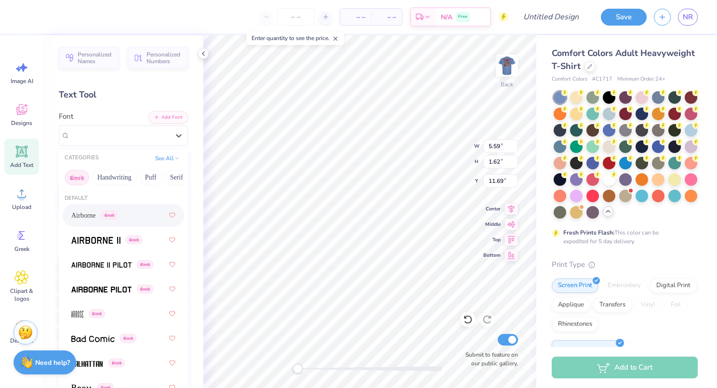
click at [128, 101] on div "Text Tool" at bounding box center [123, 94] width 129 height 13
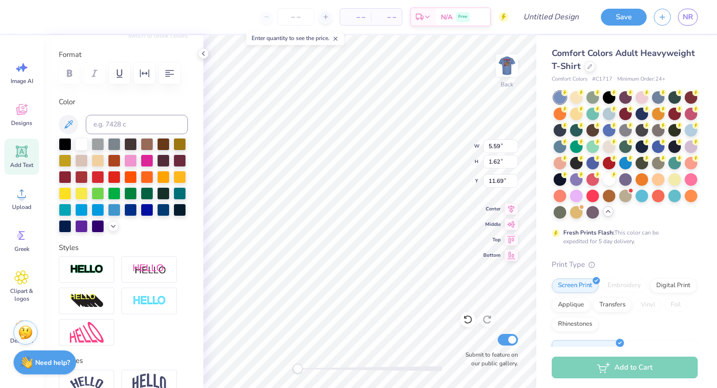
scroll to position [0, 0]
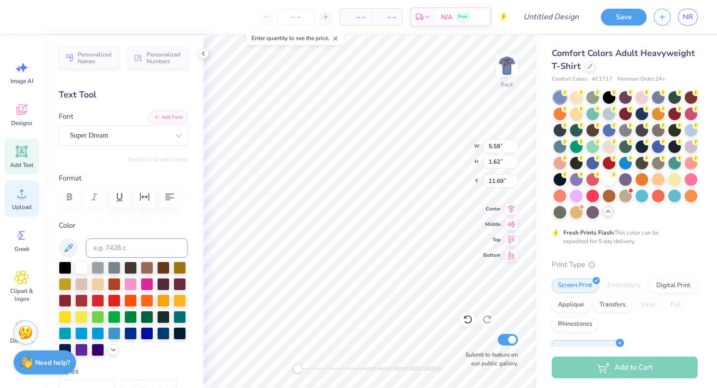
click at [26, 228] on div "Greek" at bounding box center [21, 240] width 35 height 36
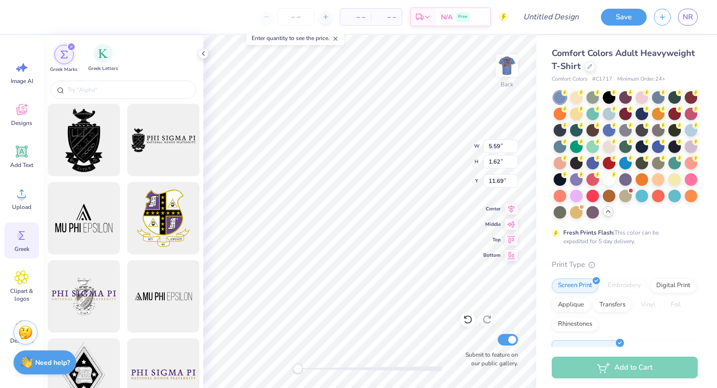
click at [109, 61] on div "Greek Letters" at bounding box center [103, 58] width 30 height 28
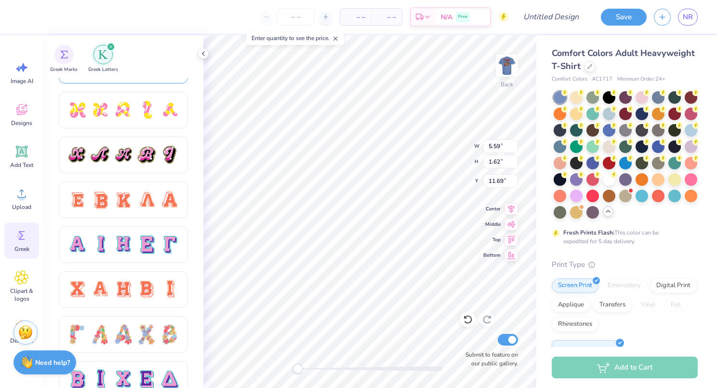
scroll to position [530, 0]
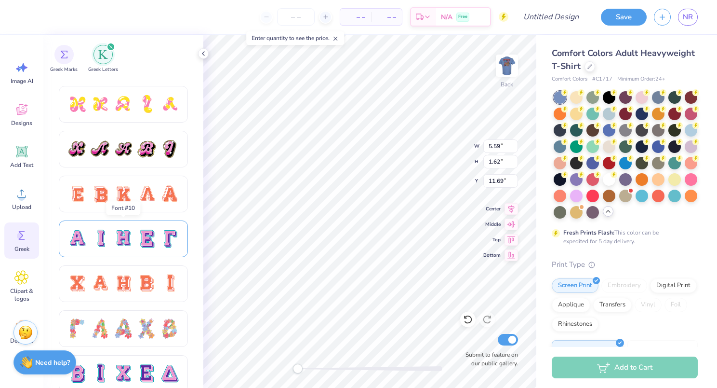
click at [121, 233] on div at bounding box center [123, 239] width 20 height 20
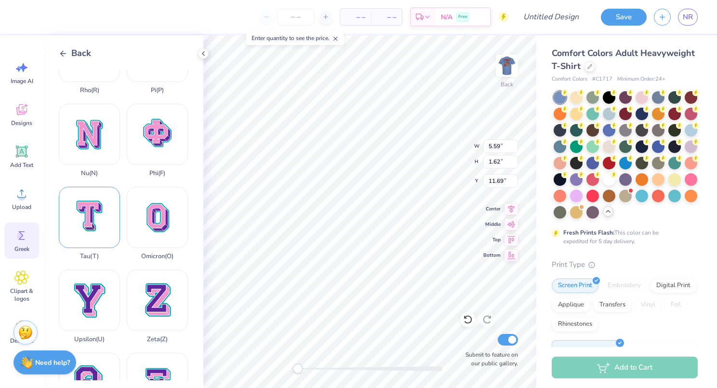
scroll to position [642, 0]
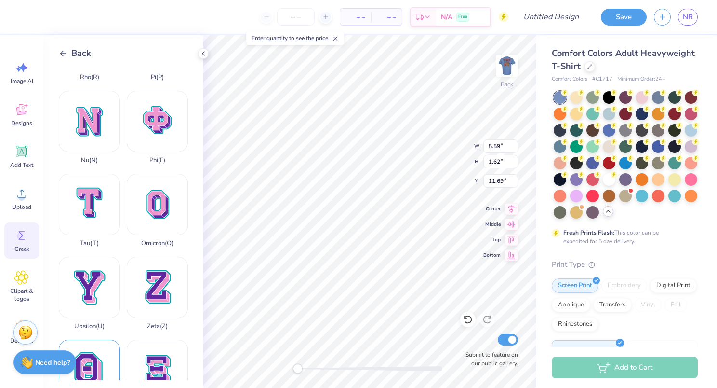
click at [89, 339] on div "Theta ( Q )" at bounding box center [89, 375] width 61 height 73
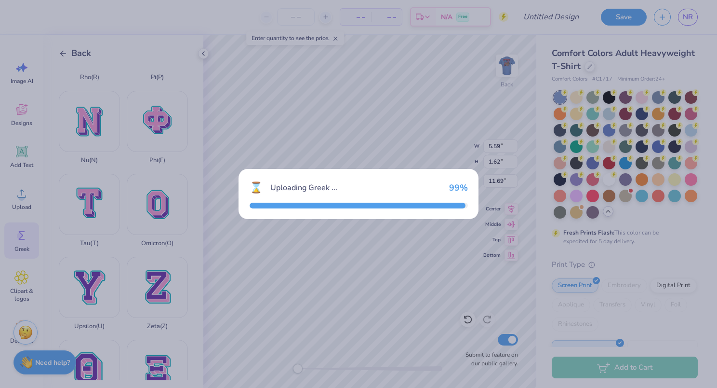
type input "14.04"
type input "18.00"
type input "3.50"
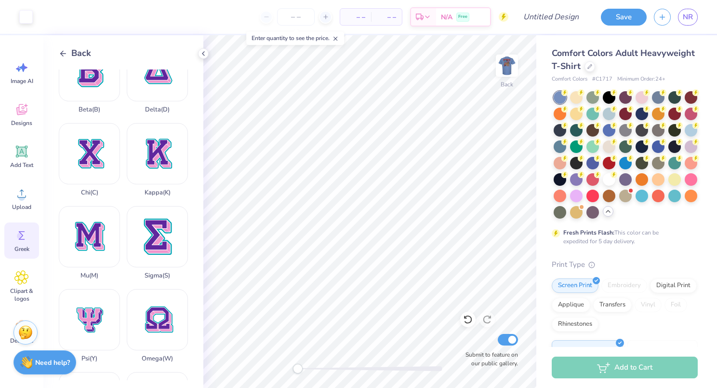
scroll to position [0, 0]
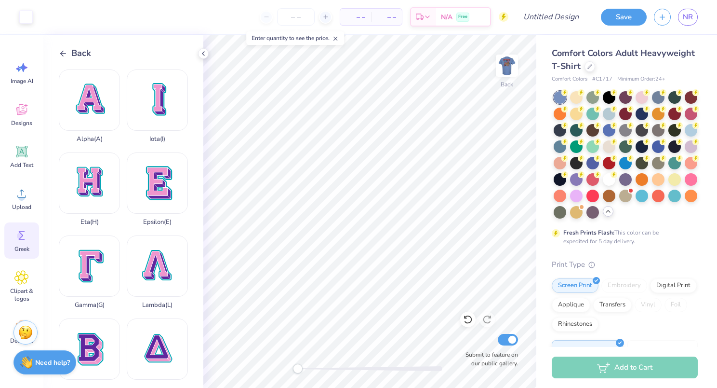
click at [54, 55] on div "Back Alpha ( A ) Iota ( I ) Eta ( H ) Epsilon ( E ) Gamma ( G ) Lambda ( L ) Be…" at bounding box center [123, 211] width 160 height 352
click at [63, 52] on icon at bounding box center [63, 53] width 9 height 9
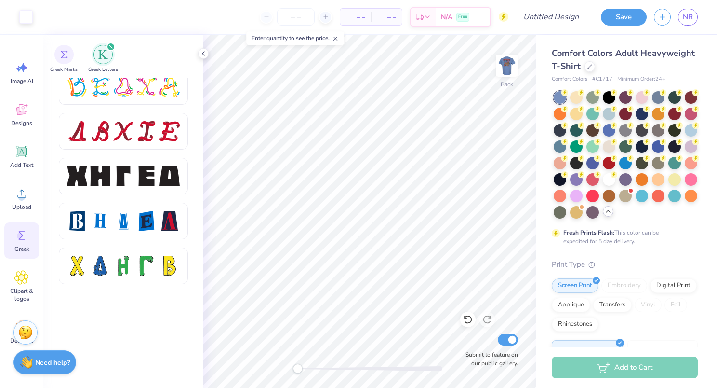
scroll to position [1279, 0]
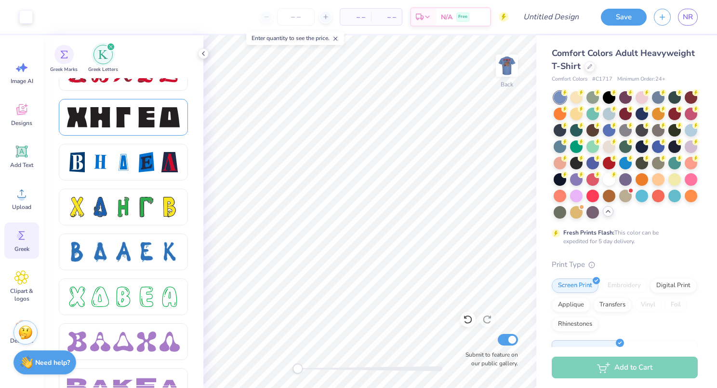
click at [148, 106] on div at bounding box center [123, 117] width 129 height 37
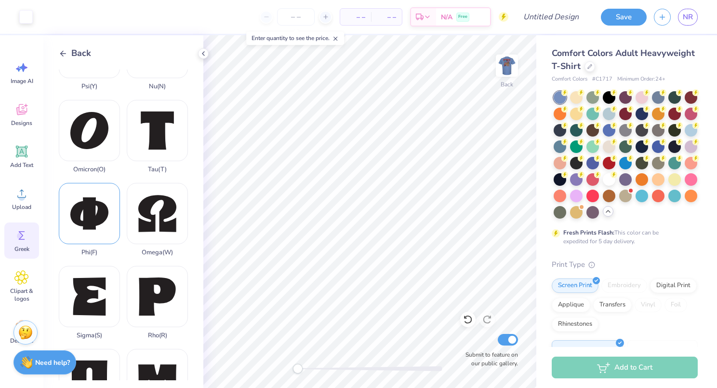
scroll to position [642, 0]
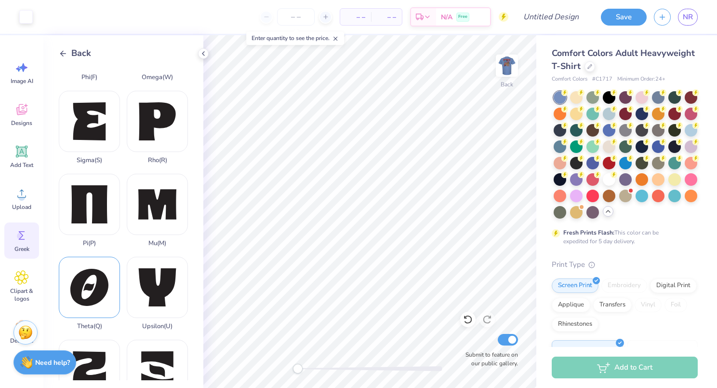
click at [108, 256] on div "Theta ( Q )" at bounding box center [89, 292] width 61 height 73
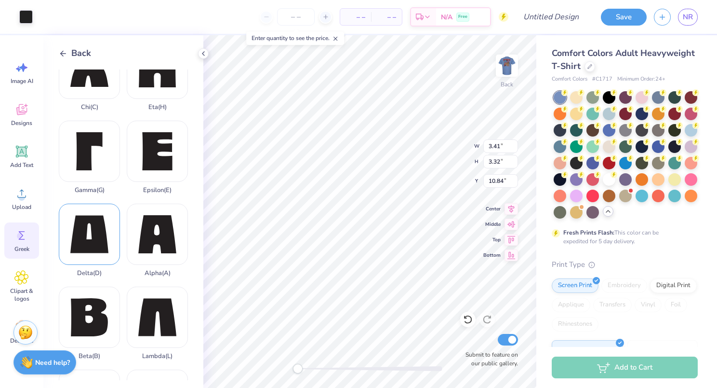
scroll to position [0, 0]
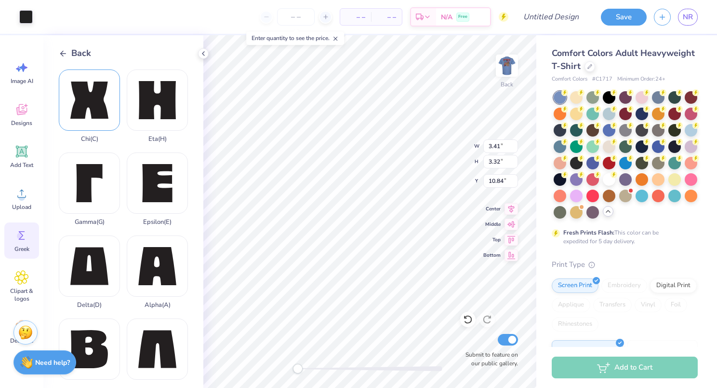
click at [112, 109] on div "Chi ( C )" at bounding box center [89, 105] width 61 height 73
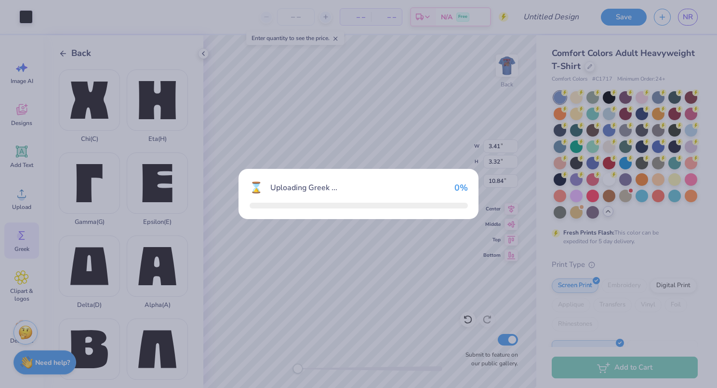
type input "3.23"
type input "3.15"
type input "10.93"
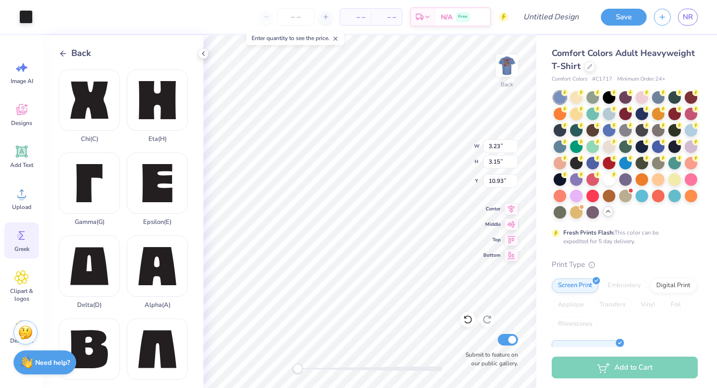
type input "1.60"
type input "1.55"
type input "1.99"
type input "1.64"
type input "1.60"
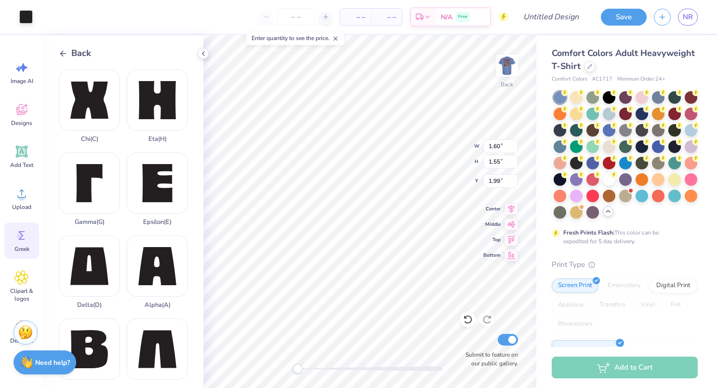
type input "1.95"
type input "1.60"
type input "1.55"
type input "1.99"
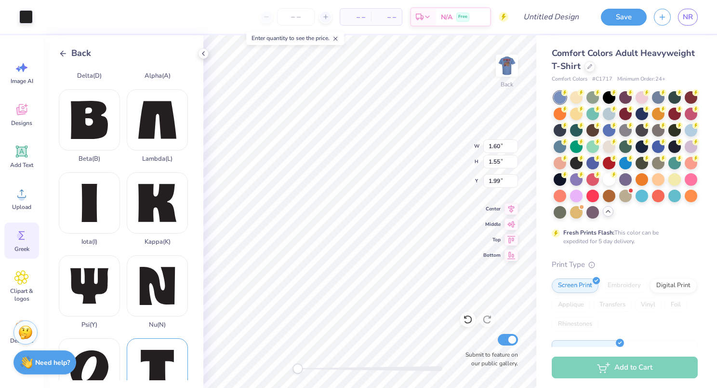
scroll to position [642, 0]
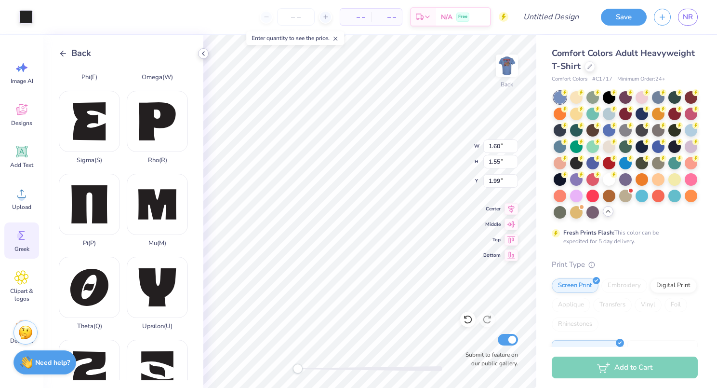
click at [199, 55] on div at bounding box center [203, 53] width 11 height 11
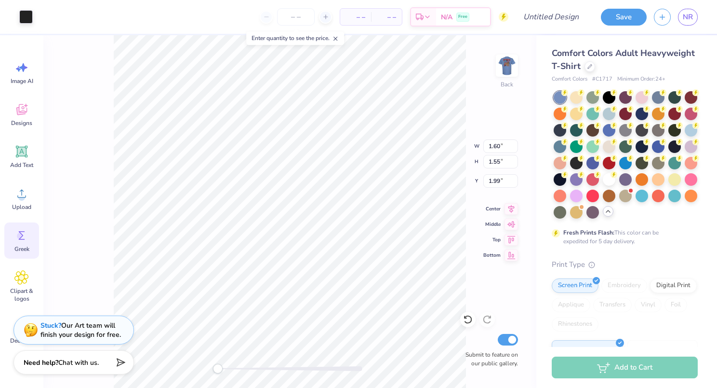
click at [13, 243] on div "Greek" at bounding box center [21, 240] width 35 height 36
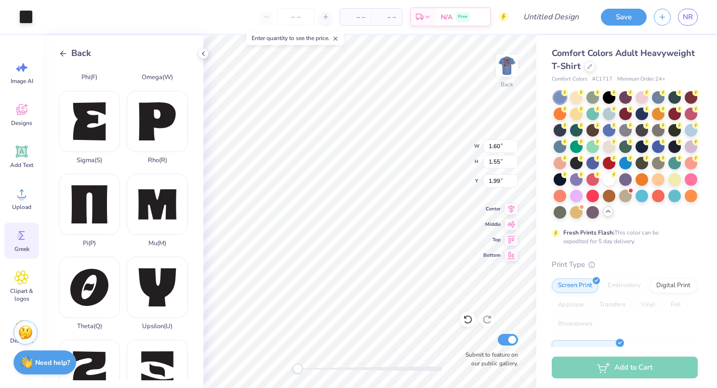
click at [68, 54] on div "Back" at bounding box center [75, 53] width 32 height 13
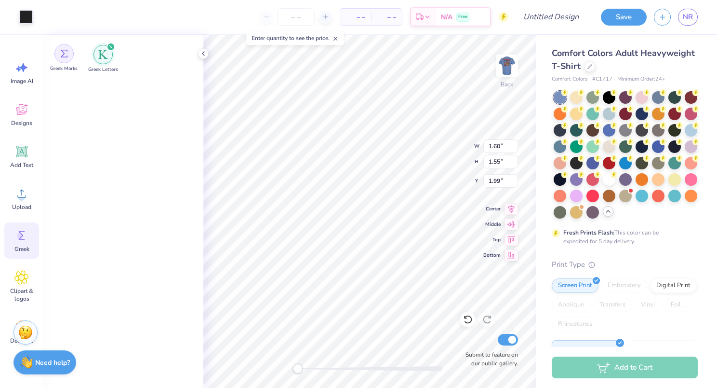
click at [57, 57] on div "filter for Greek Marks" at bounding box center [63, 53] width 19 height 19
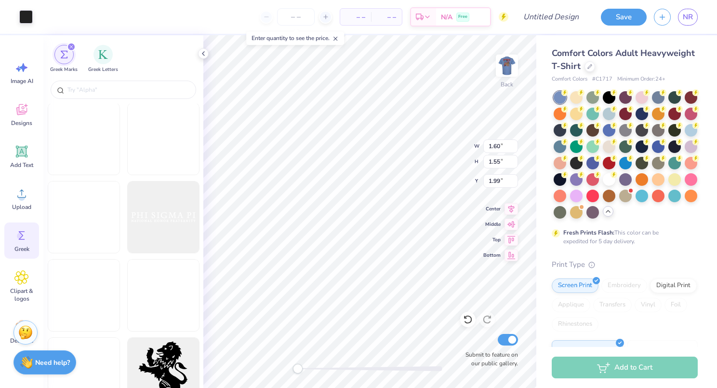
scroll to position [0, 0]
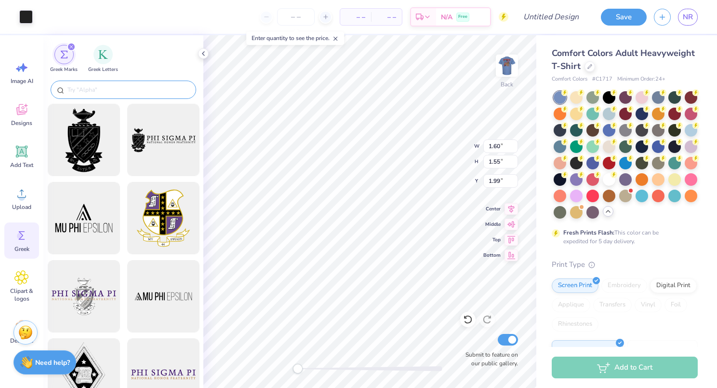
click at [107, 89] on input "text" at bounding box center [128, 90] width 123 height 10
type input "1.64"
type input "1.60"
type input "1.95"
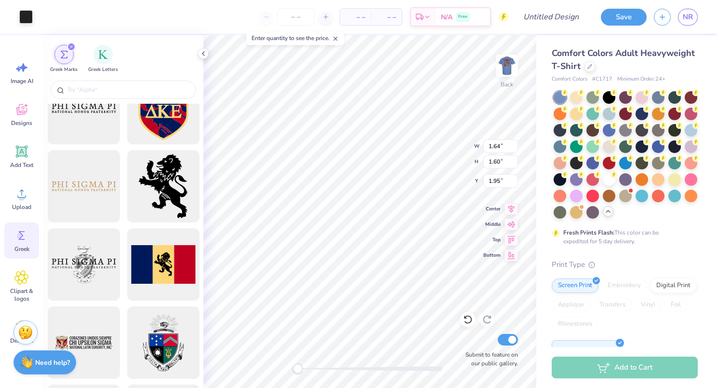
scroll to position [145, 0]
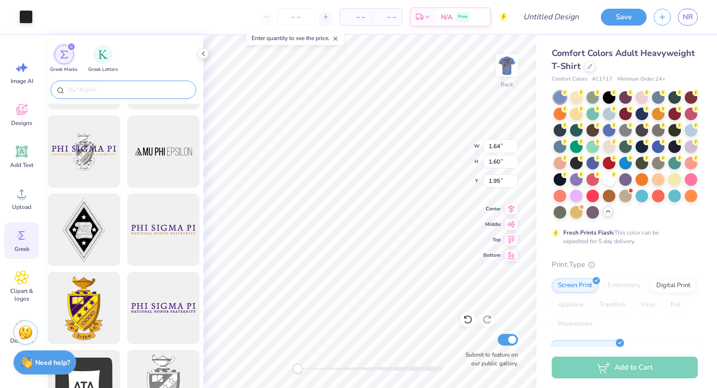
click at [111, 89] on input "text" at bounding box center [128, 90] width 123 height 10
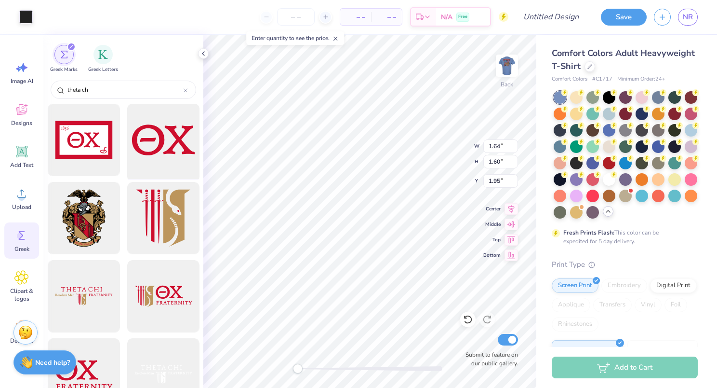
type input "theta ch"
click at [157, 140] on div at bounding box center [163, 140] width 80 height 80
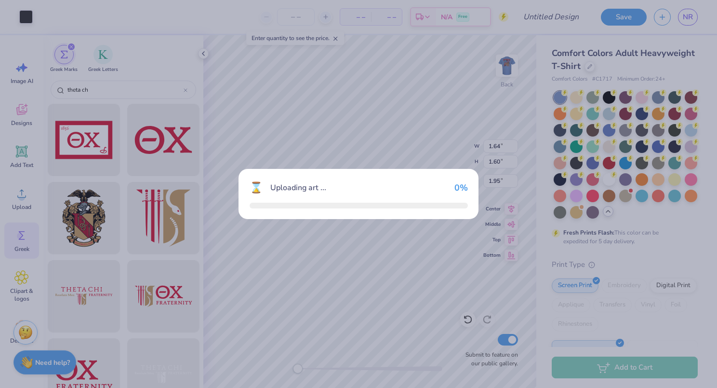
type input "14.17"
type input "6.92"
type input "3.00"
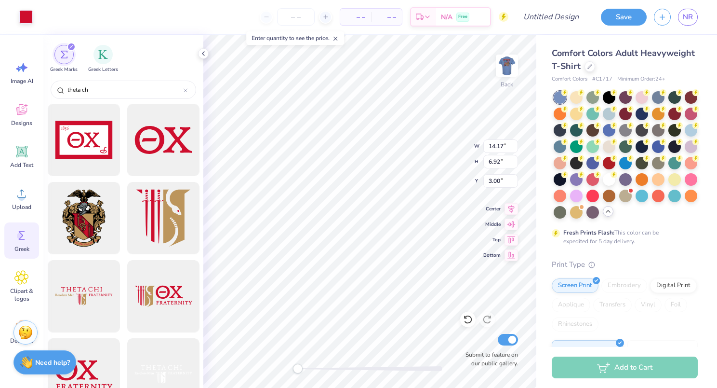
type input "1.60"
type input "1.55"
type input "1.99"
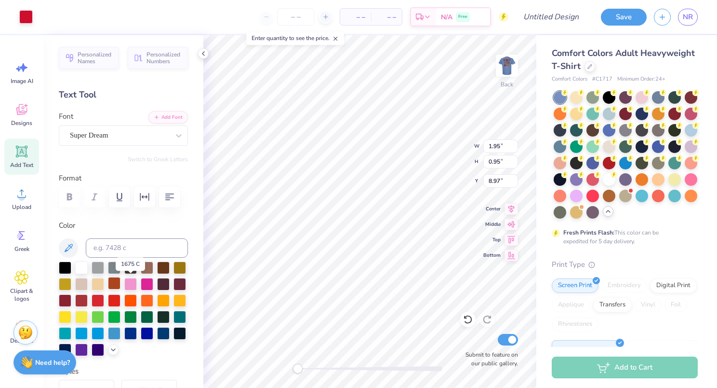
click at [121, 277] on div at bounding box center [114, 283] width 13 height 13
click at [88, 293] on div at bounding box center [81, 299] width 13 height 13
click at [67, 267] on div at bounding box center [65, 266] width 13 height 13
click at [161, 324] on div at bounding box center [123, 308] width 129 height 94
click at [104, 334] on div at bounding box center [98, 332] width 13 height 13
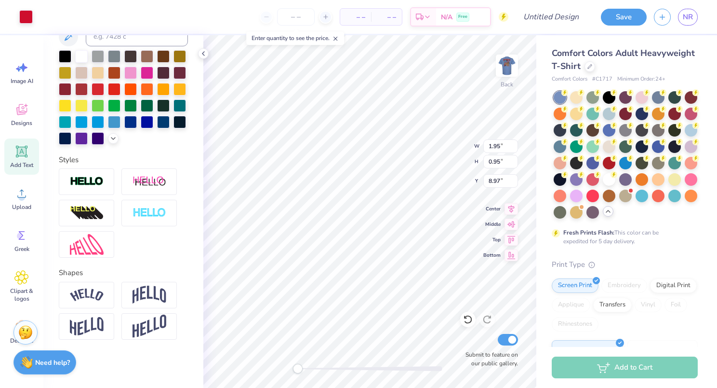
scroll to position [227, 0]
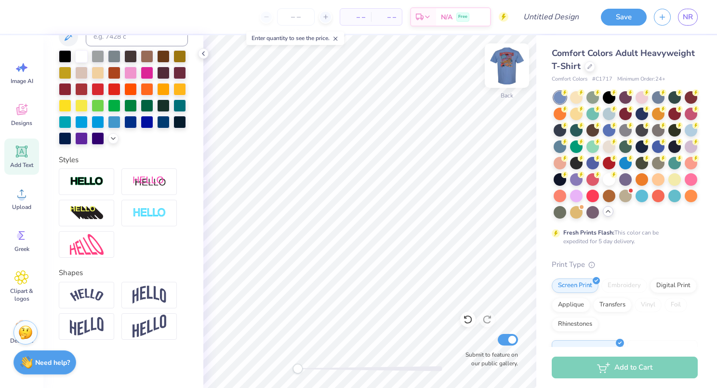
click at [501, 67] on img at bounding box center [507, 65] width 39 height 39
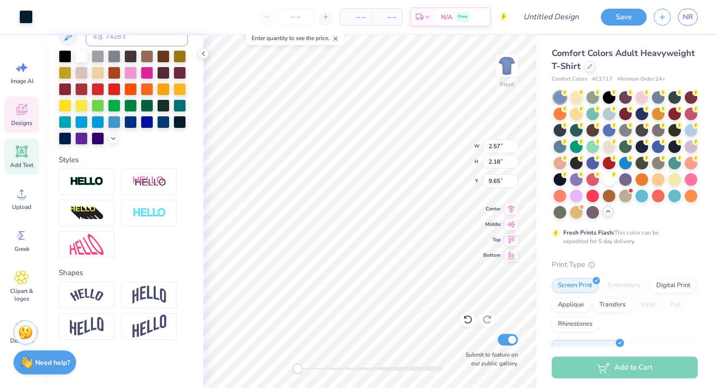
type input "2.57"
type input "2.18"
type input "9.65"
type input "0.30"
type input "0.16"
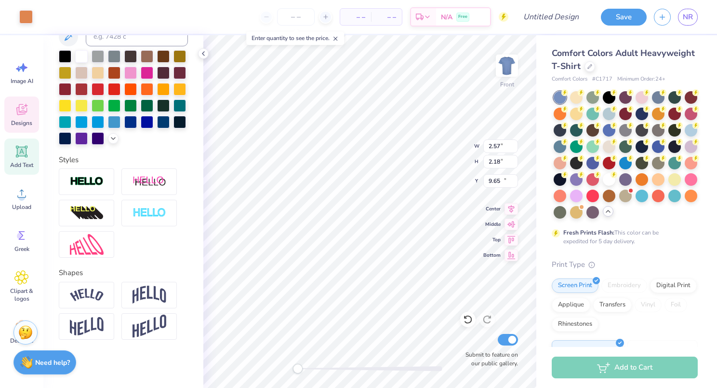
type input "10.43"
click at [467, 320] on icon at bounding box center [468, 319] width 10 height 10
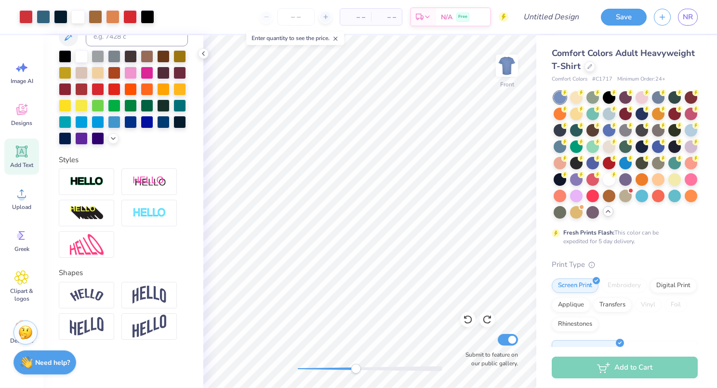
drag, startPoint x: 298, startPoint y: 369, endPoint x: 356, endPoint y: 367, distance: 57.9
click at [356, 367] on div "Accessibility label" at bounding box center [356, 369] width 10 height 10
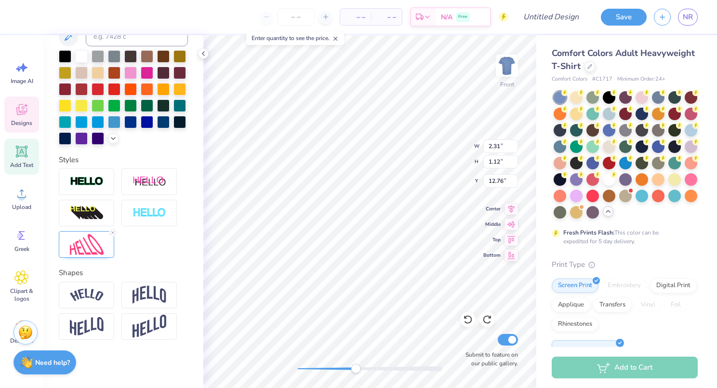
scroll to position [8, 2]
type textarea "theta chi"
click at [188, 311] on div "Personalized Names Personalized Numbers Text Tool Add Font Font NHL_Edge_Anahei…" at bounding box center [123, 211] width 160 height 352
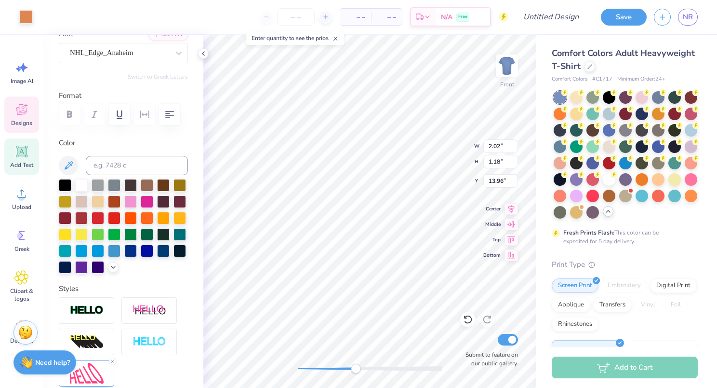
scroll to position [82, 0]
click at [81, 184] on div at bounding box center [81, 184] width 13 height 13
click at [121, 216] on div at bounding box center [114, 217] width 13 height 13
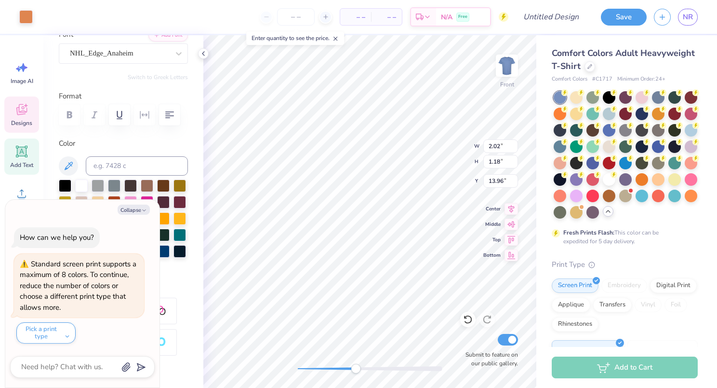
type textarea "x"
type input "2.03"
type input "1.00"
type input "12.19"
click at [85, 187] on div at bounding box center [81, 184] width 13 height 13
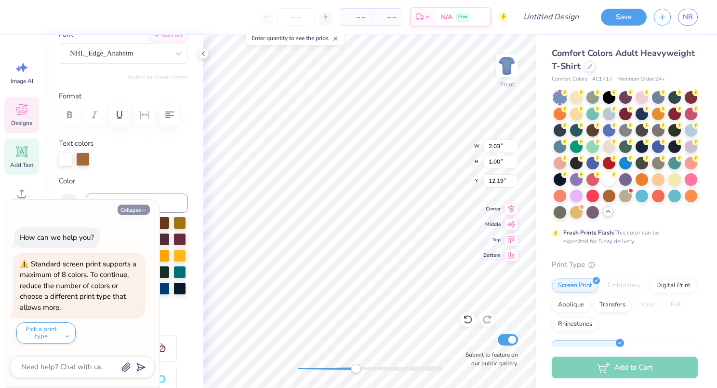
click at [134, 206] on button "Collapse" at bounding box center [134, 209] width 32 height 10
type textarea "x"
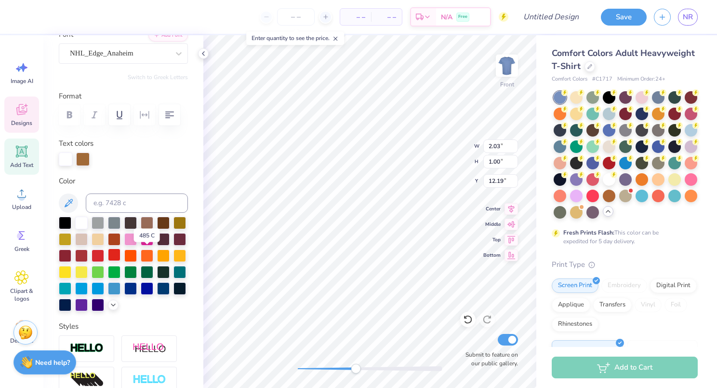
click at [121, 257] on div at bounding box center [114, 254] width 13 height 13
type input "2.12"
type input "1.04"
type input "12.51"
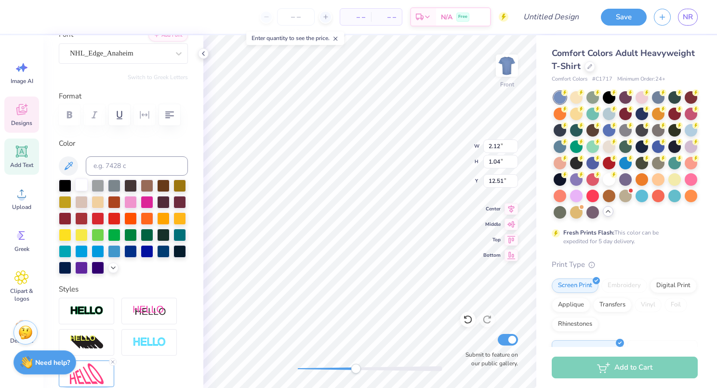
click at [81, 185] on div at bounding box center [81, 184] width 13 height 13
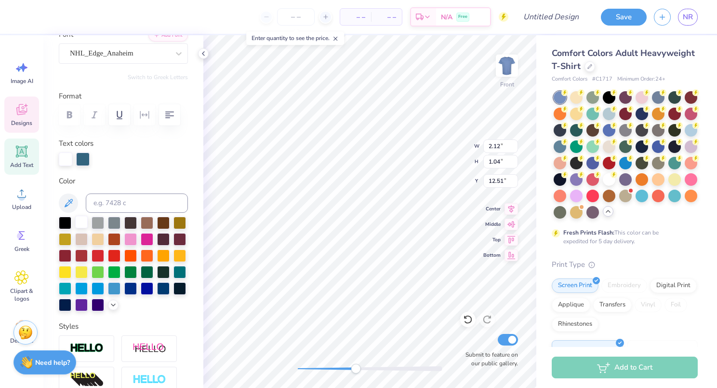
type input "2.30"
type input "1.13"
type input "12.76"
click at [124, 294] on div at bounding box center [130, 287] width 13 height 13
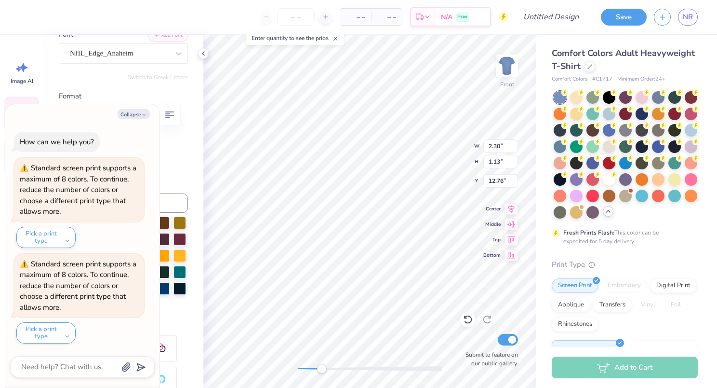
click at [322, 381] on div "Front W 2.30 2.30 " H 1.13 1.13 " Y 12.76 12.76 " Center Middle Top Bottom Subm…" at bounding box center [369, 211] width 333 height 352
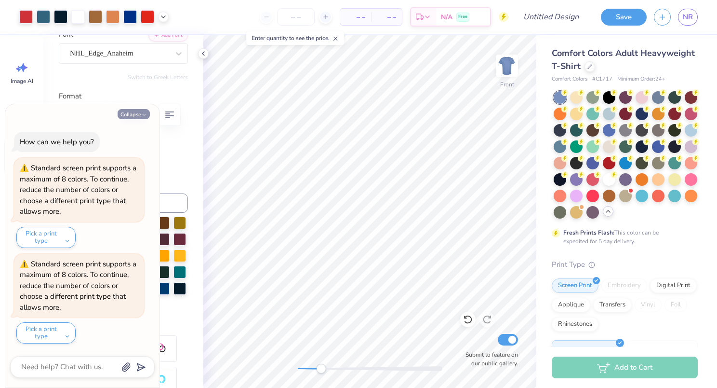
click at [135, 115] on button "Collapse" at bounding box center [134, 114] width 32 height 10
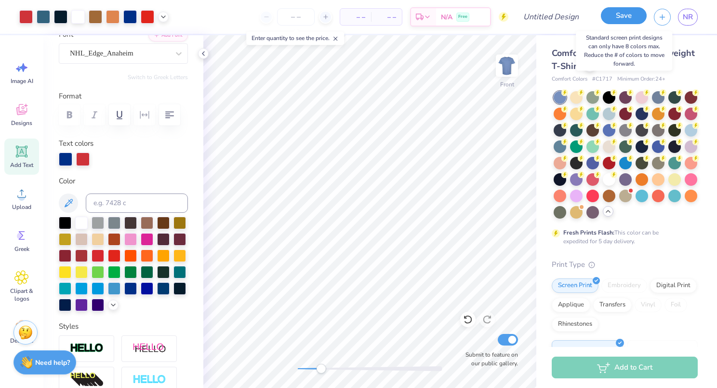
click at [614, 15] on button "Save" at bounding box center [624, 15] width 46 height 17
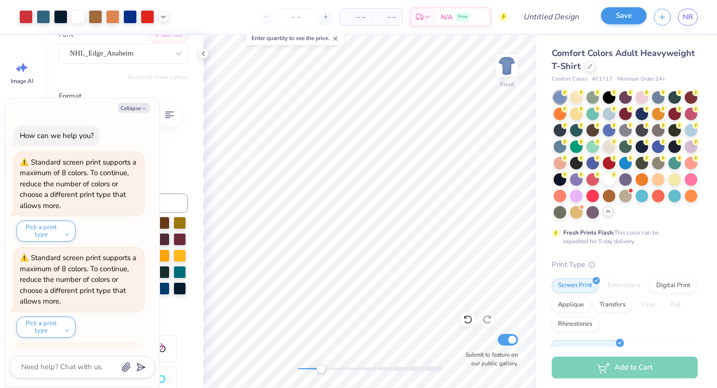
scroll to position [115, 0]
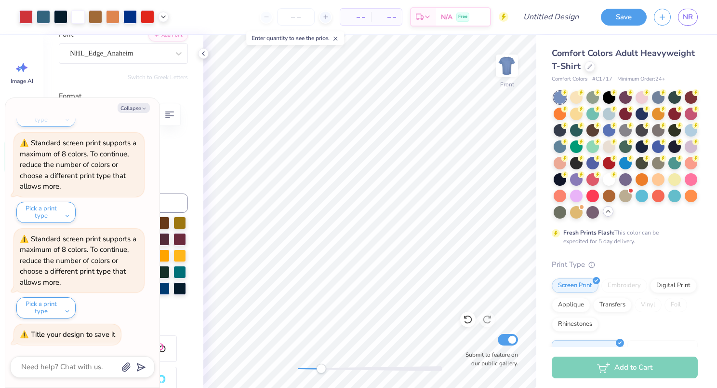
type textarea "x"
drag, startPoint x: 321, startPoint y: 368, endPoint x: 304, endPoint y: 372, distance: 17.3
click at [297, 373] on div "Accessibility label" at bounding box center [298, 369] width 10 height 10
click at [552, 16] on input "Design Title" at bounding box center [562, 16] width 47 height 19
type input "t"
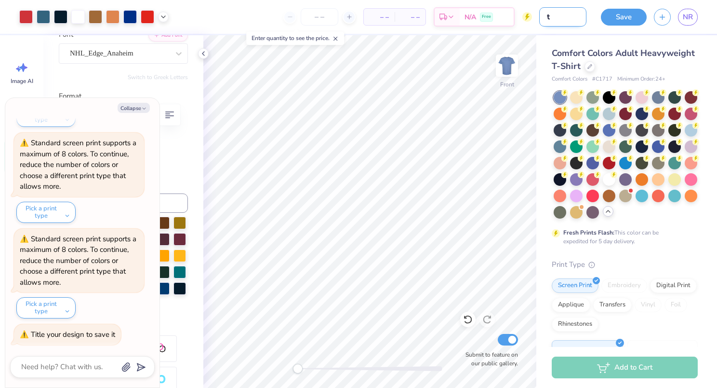
type textarea "x"
type input "te"
type textarea "x"
type input "tes"
type textarea "x"
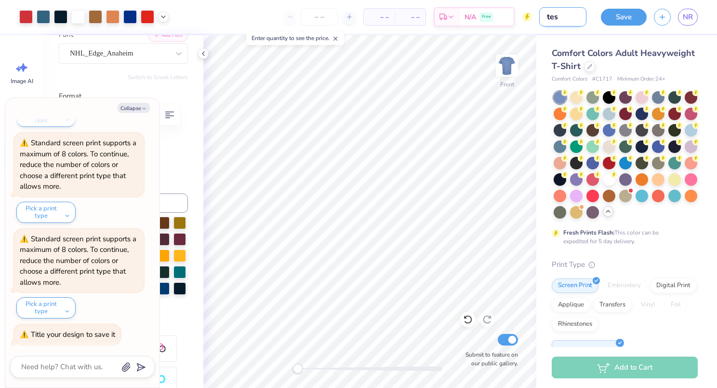
type input "test"
type textarea "x"
type input "test"
click at [608, 15] on button "Save" at bounding box center [624, 15] width 46 height 17
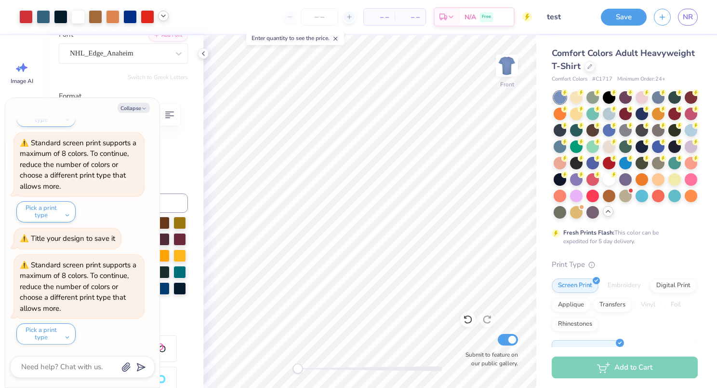
click at [162, 15] on icon at bounding box center [164, 16] width 8 height 8
click at [164, 16] on polyline at bounding box center [164, 16] width 4 height 2
click at [136, 104] on button "Collapse" at bounding box center [134, 108] width 32 height 10
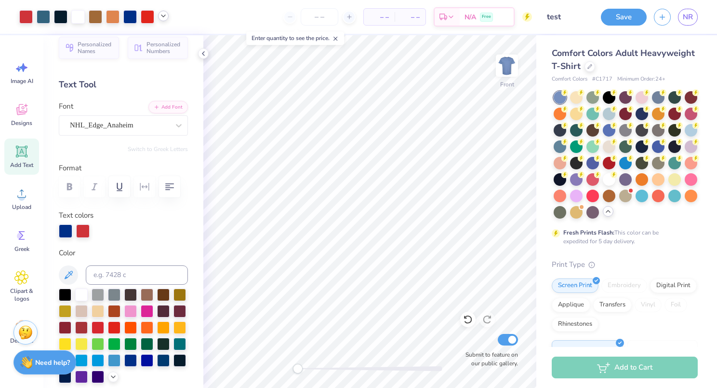
scroll to position [0, 0]
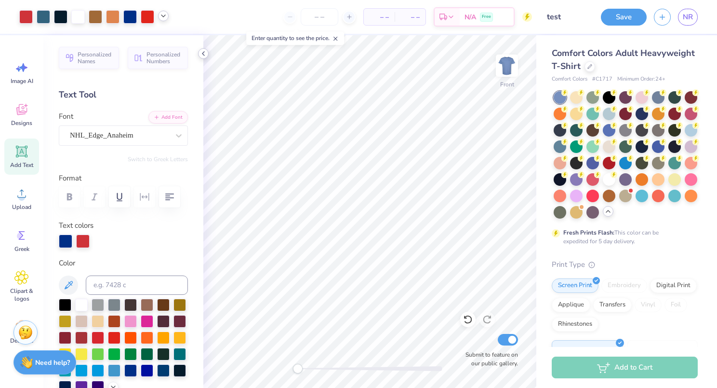
click at [203, 53] on icon at bounding box center [204, 54] width 8 height 8
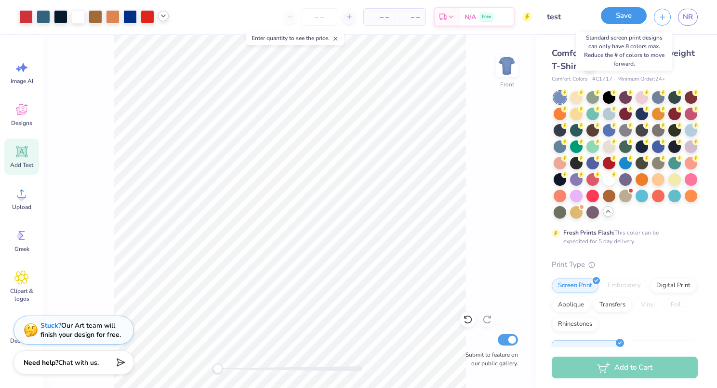
click at [620, 20] on button "Save" at bounding box center [624, 15] width 46 height 17
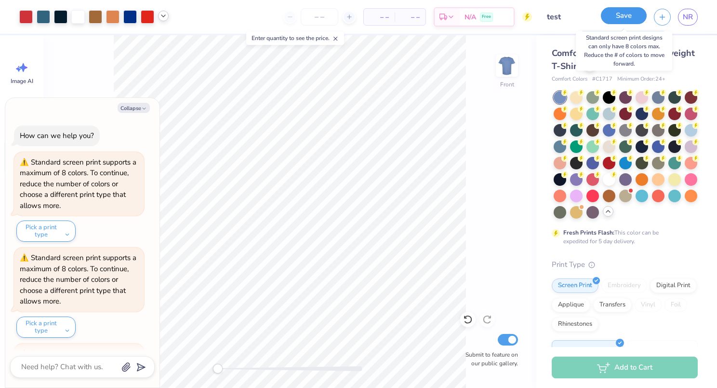
scroll to position [306, 0]
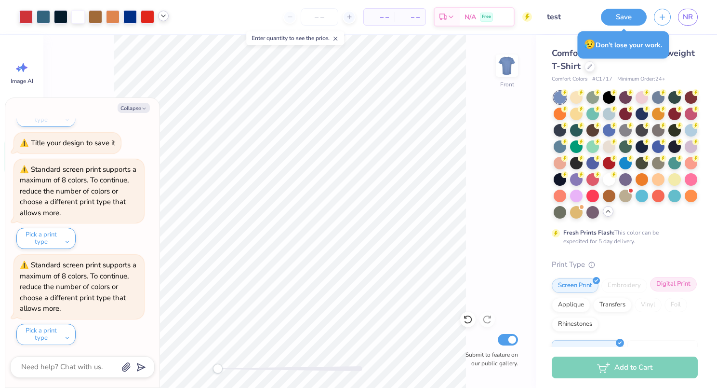
click at [650, 291] on div "Digital Print" at bounding box center [673, 284] width 47 height 14
click at [635, 21] on button "Save" at bounding box center [624, 15] width 46 height 17
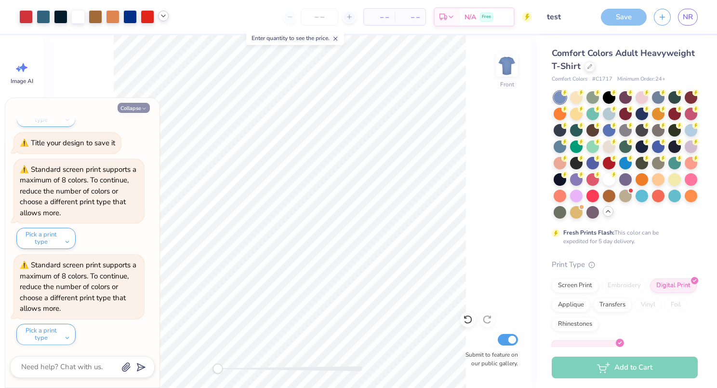
click at [143, 109] on icon "button" at bounding box center [144, 109] width 6 height 6
type textarea "x"
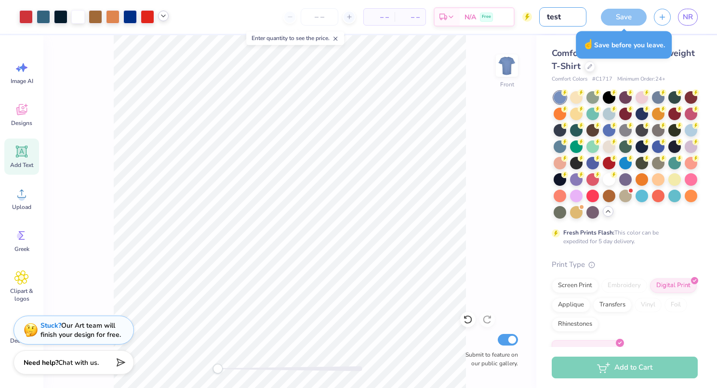
click at [540, 13] on input "test" at bounding box center [562, 16] width 47 height 19
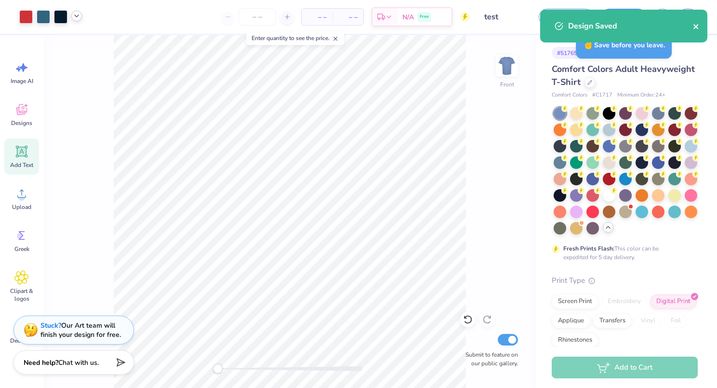
click at [698, 27] on icon "close" at bounding box center [696, 27] width 7 height 8
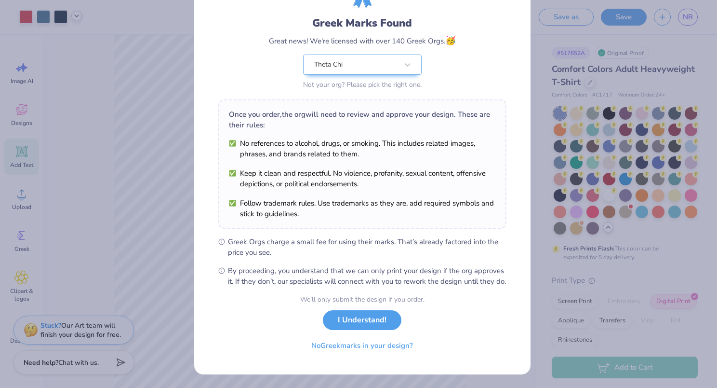
scroll to position [63, 0]
click at [391, 63] on div "Theta Chi" at bounding box center [362, 64] width 119 height 20
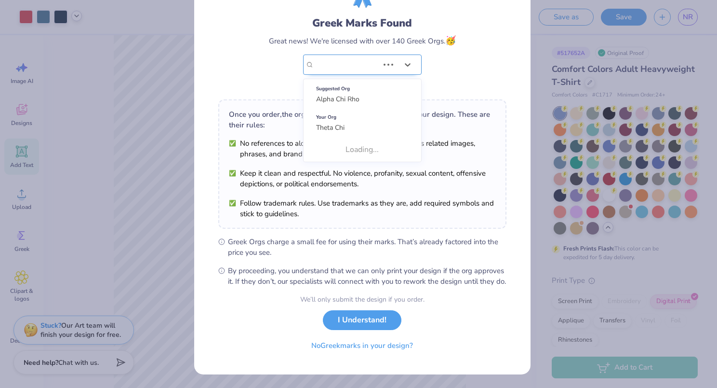
scroll to position [0, 0]
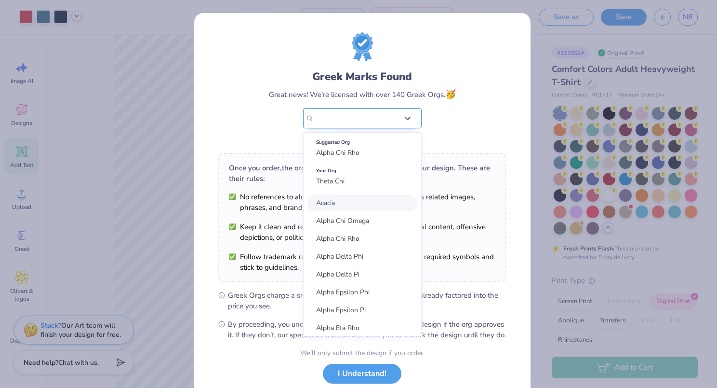
click at [391, 63] on div "Greek Marks Found Great news! We're licensed with over 140 Greek Orgs. 🥳 option…" at bounding box center [362, 88] width 288 height 113
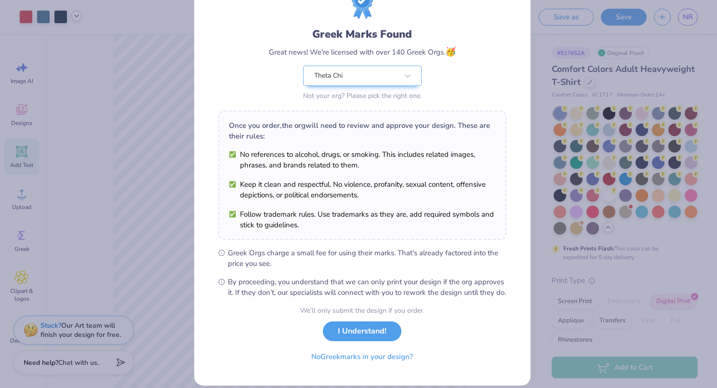
scroll to position [63, 0]
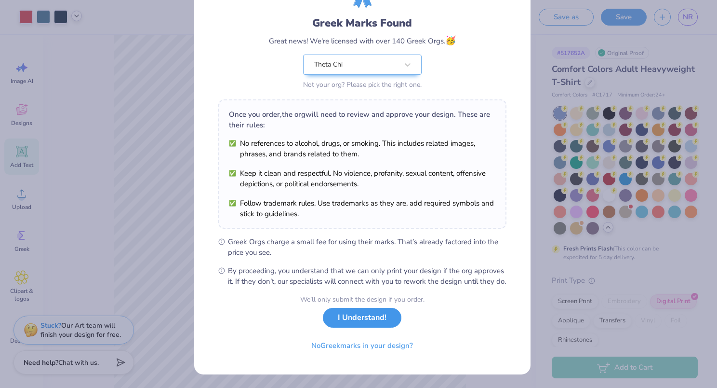
click at [373, 316] on button "I Understand!" at bounding box center [362, 318] width 79 height 20
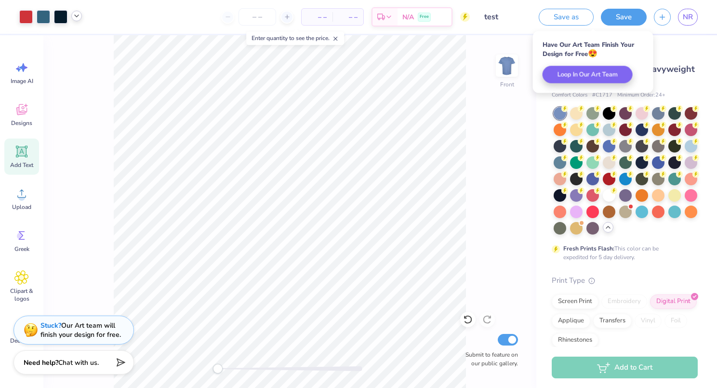
scroll to position [0, 0]
